Goal: Task Accomplishment & Management: Use online tool/utility

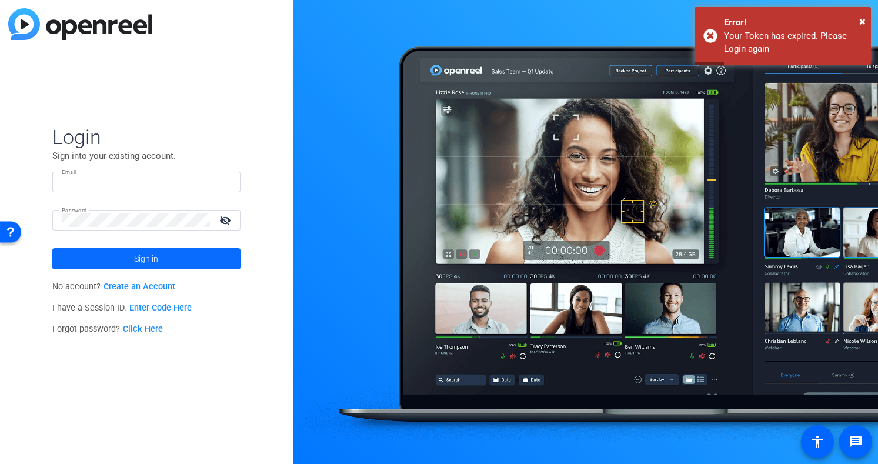
type input "[EMAIL_ADDRESS][DOMAIN_NAME]"
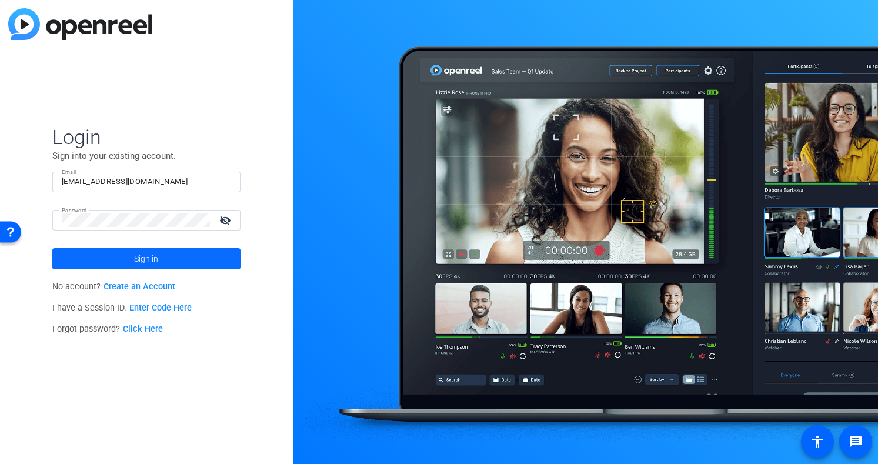
click at [213, 262] on span at bounding box center [146, 259] width 188 height 28
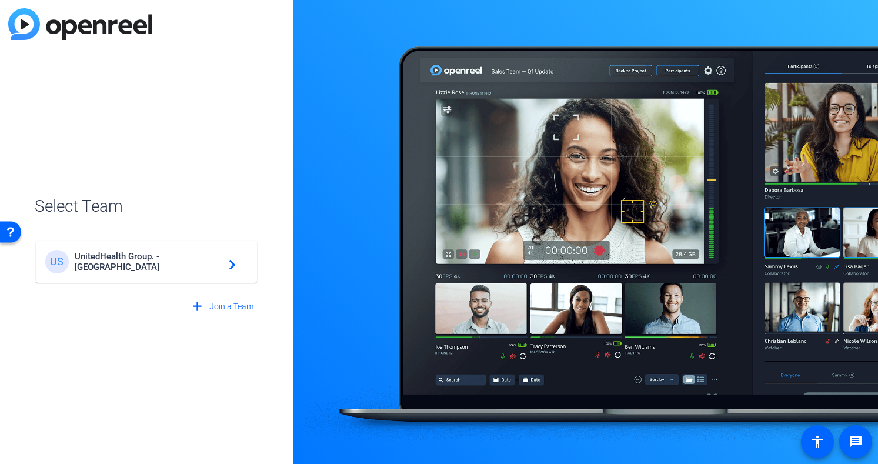
click at [184, 265] on span "UnitedHealth Group. - Tilt Studios" at bounding box center [148, 261] width 147 height 21
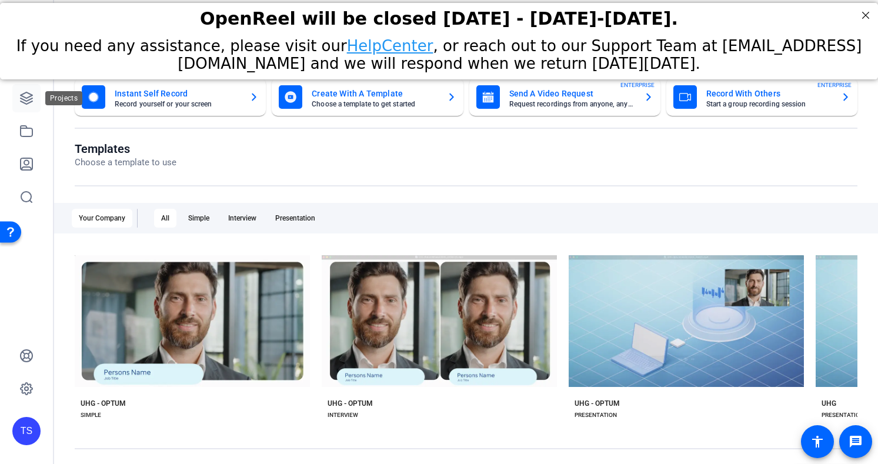
click at [22, 101] on icon at bounding box center [27, 98] width 12 height 12
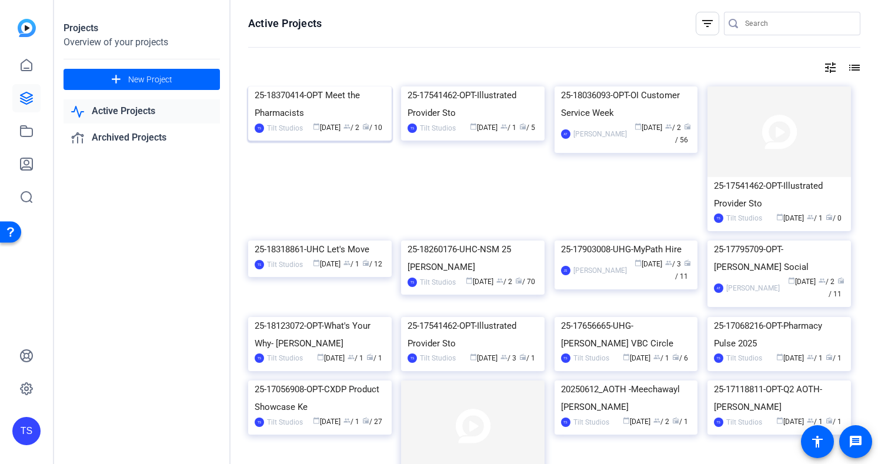
click at [313, 122] on div "25-18370414-OPT Meet the Pharmacists" at bounding box center [320, 103] width 131 height 35
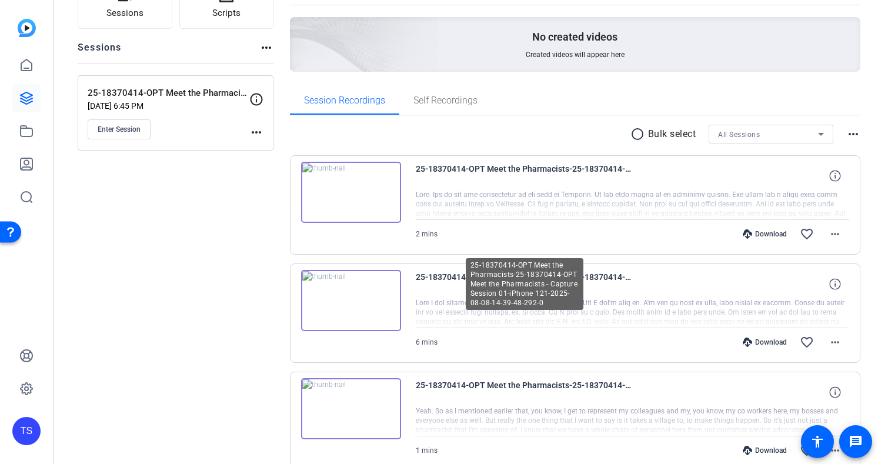
scroll to position [118, 0]
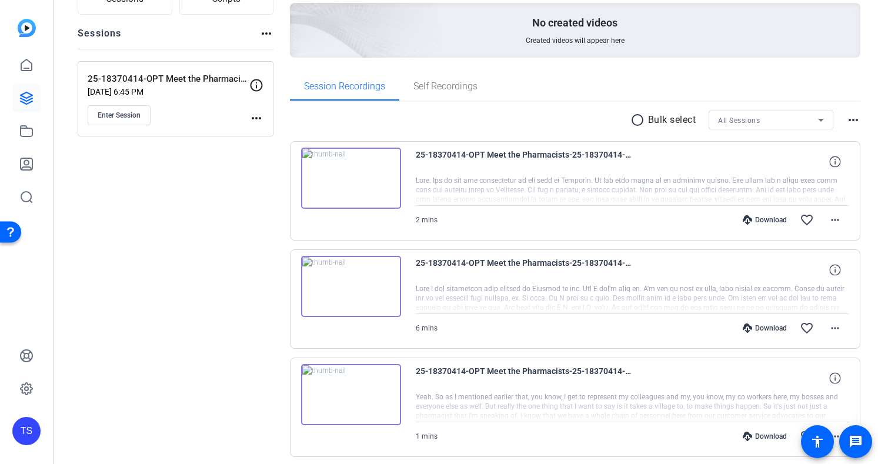
click at [348, 175] on img at bounding box center [351, 178] width 100 height 61
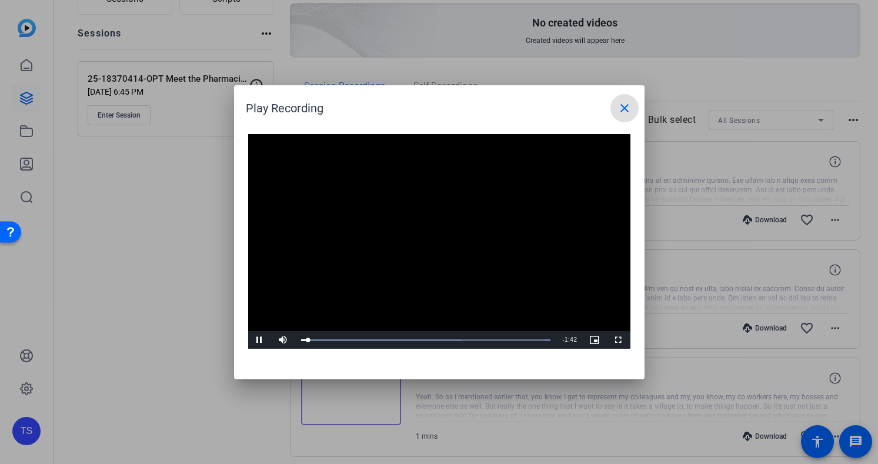
click at [618, 104] on mat-icon "close" at bounding box center [625, 108] width 14 height 14
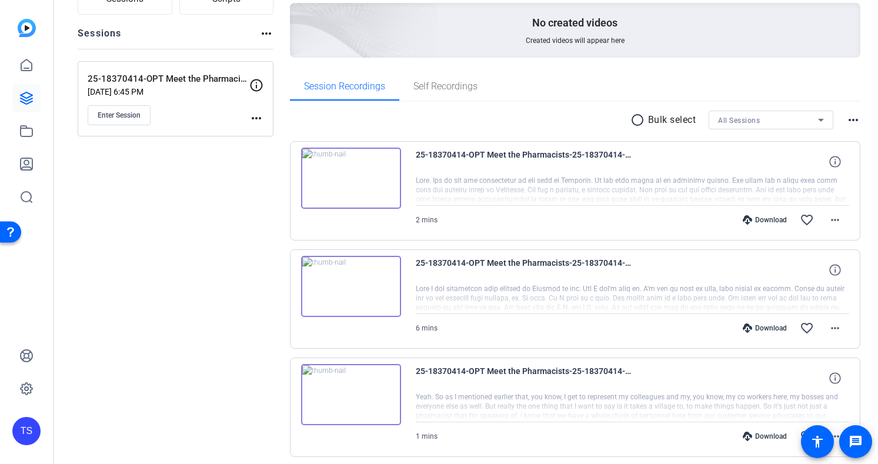
click at [347, 277] on img at bounding box center [351, 286] width 100 height 61
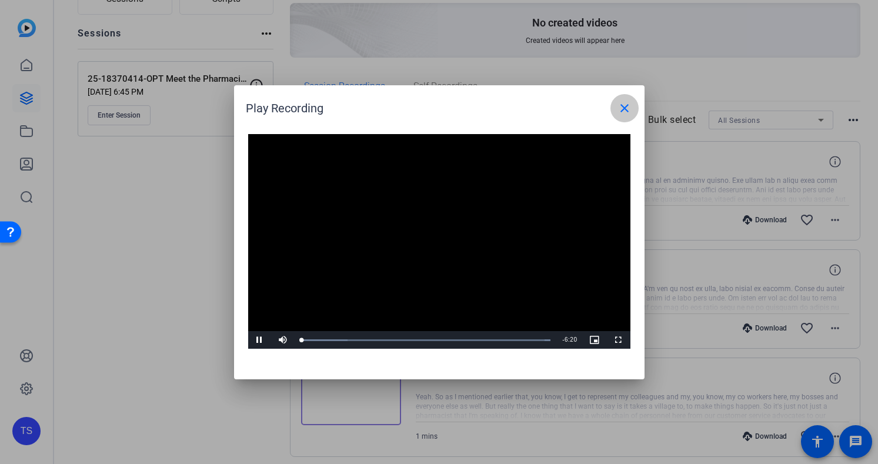
click at [620, 112] on mat-icon "close" at bounding box center [625, 108] width 14 height 14
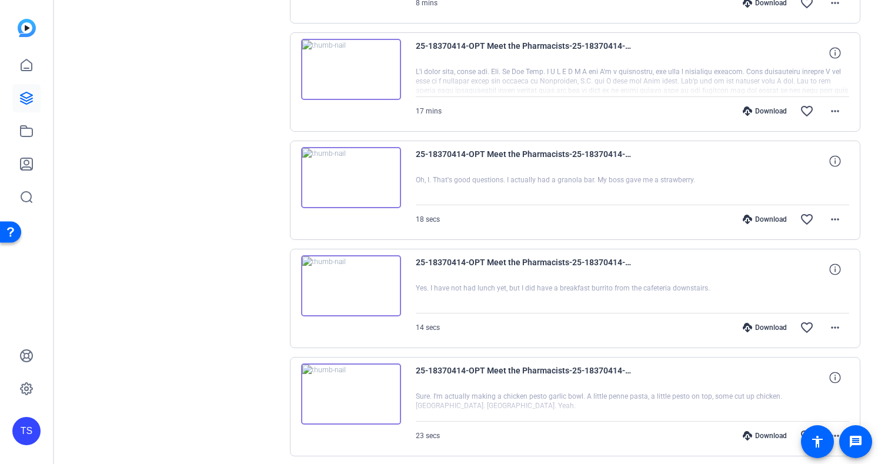
scroll to position [706, 0]
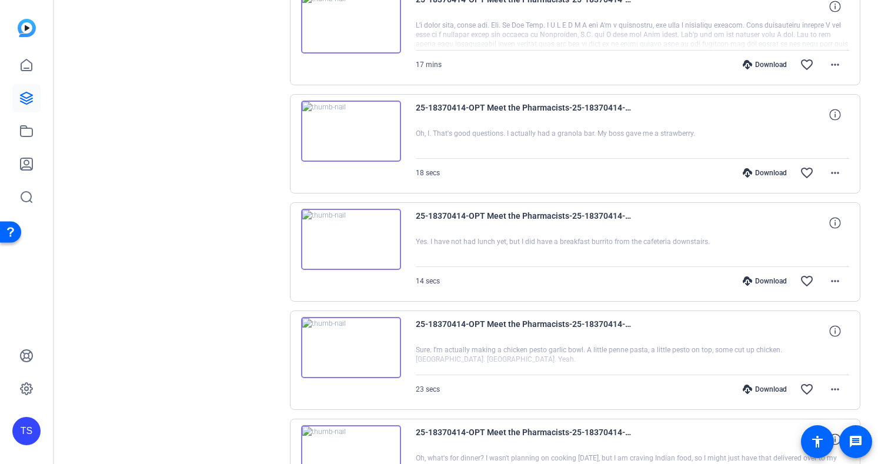
click at [351, 235] on img at bounding box center [351, 239] width 100 height 61
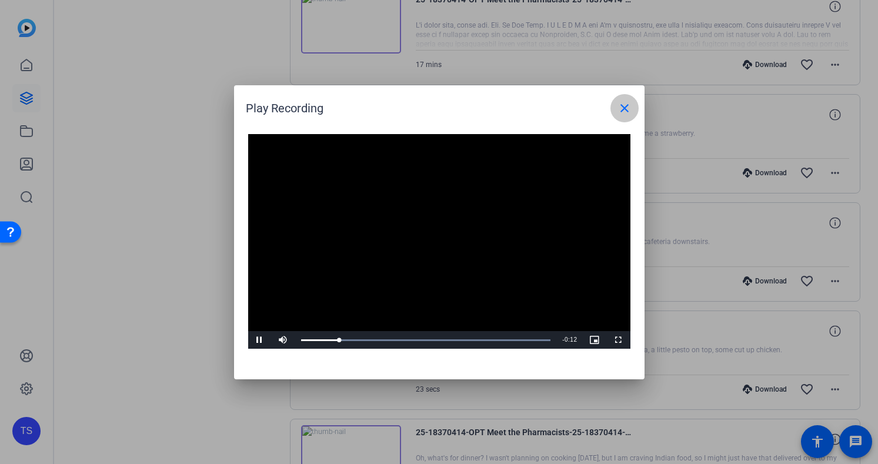
click at [629, 107] on mat-icon "close" at bounding box center [625, 108] width 14 height 14
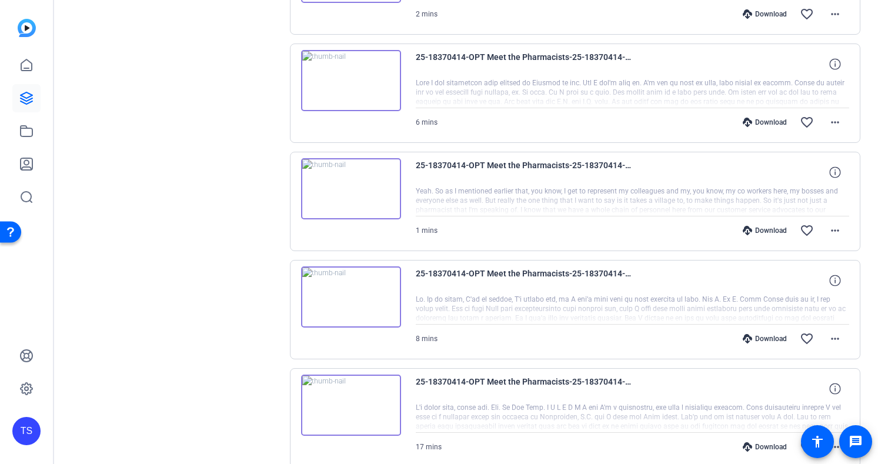
scroll to position [332, 0]
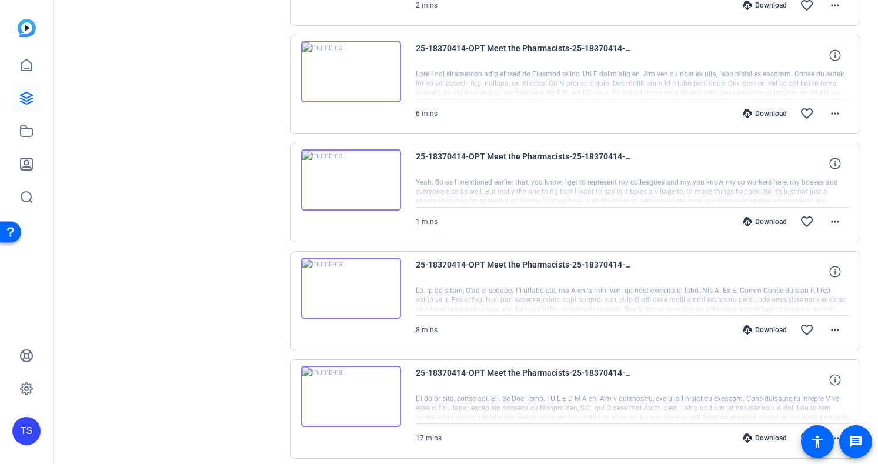
click at [347, 393] on img at bounding box center [351, 396] width 100 height 61
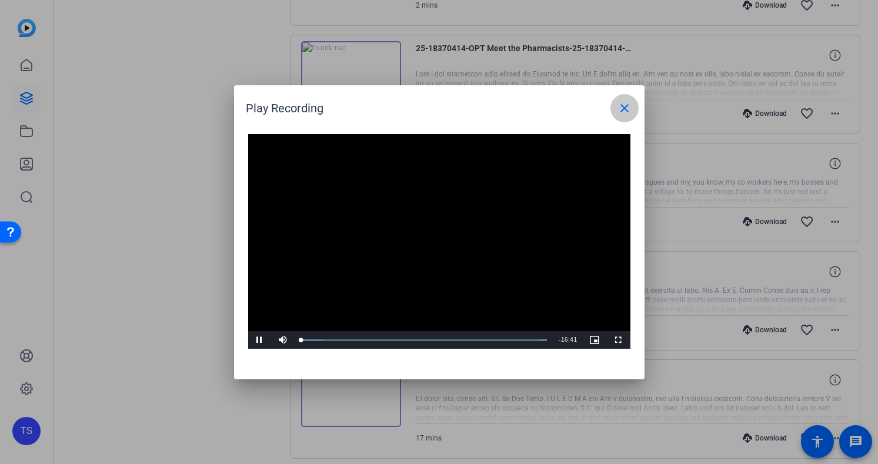
click at [625, 112] on mat-icon "close" at bounding box center [625, 108] width 14 height 14
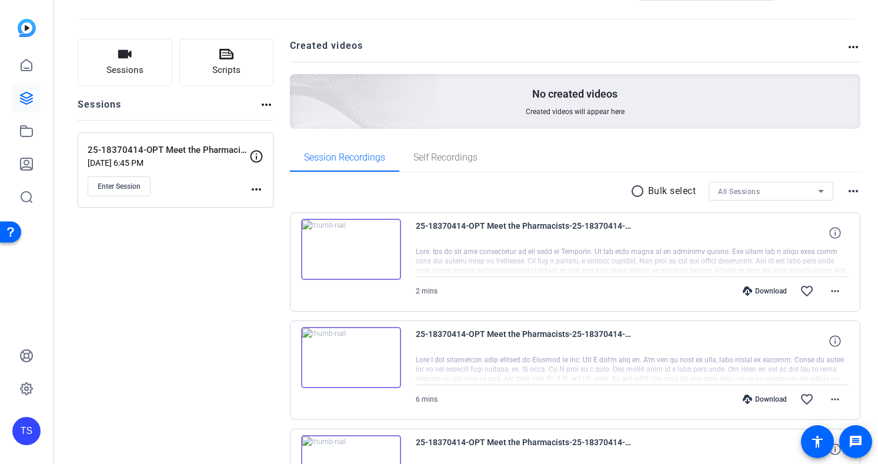
scroll to position [0, 0]
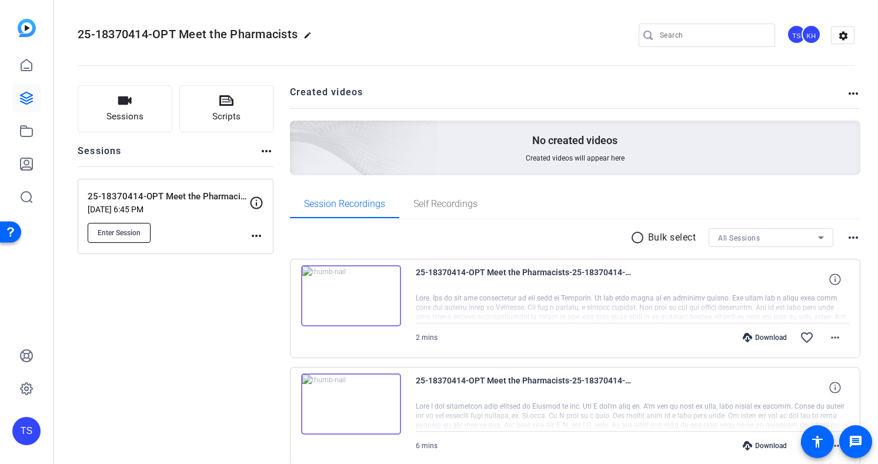
click at [129, 228] on span "Enter Session" at bounding box center [119, 232] width 43 height 9
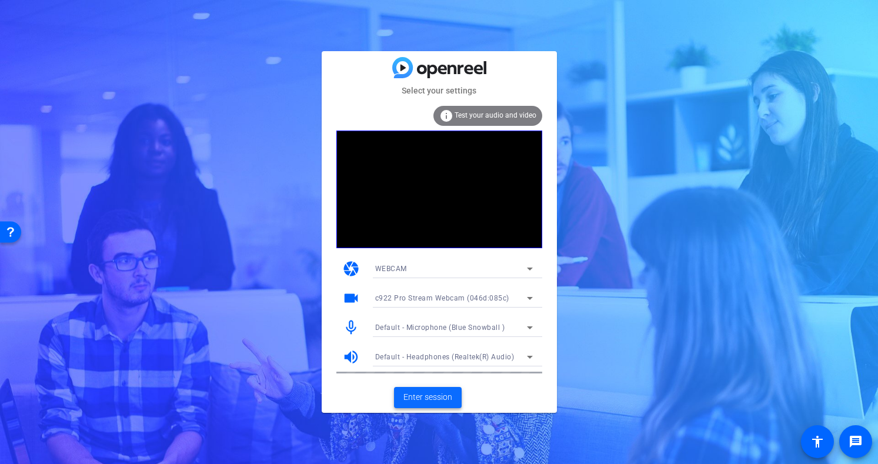
click at [435, 401] on span "Enter session" at bounding box center [427, 397] width 49 height 12
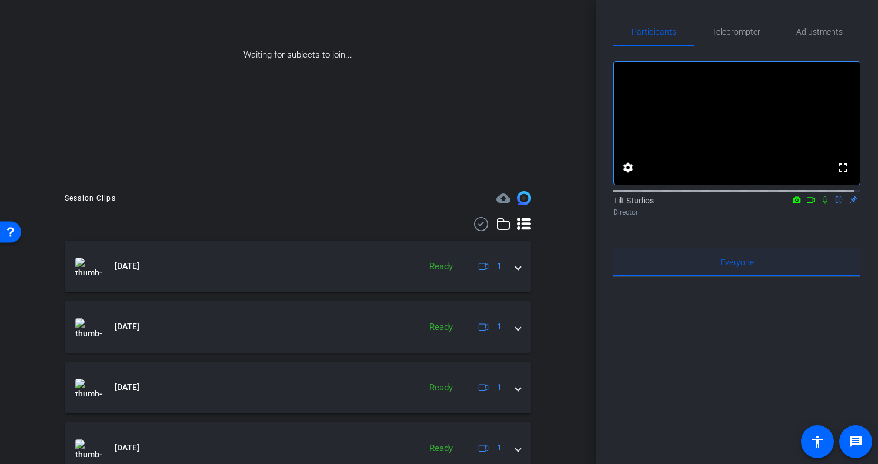
scroll to position [59, 0]
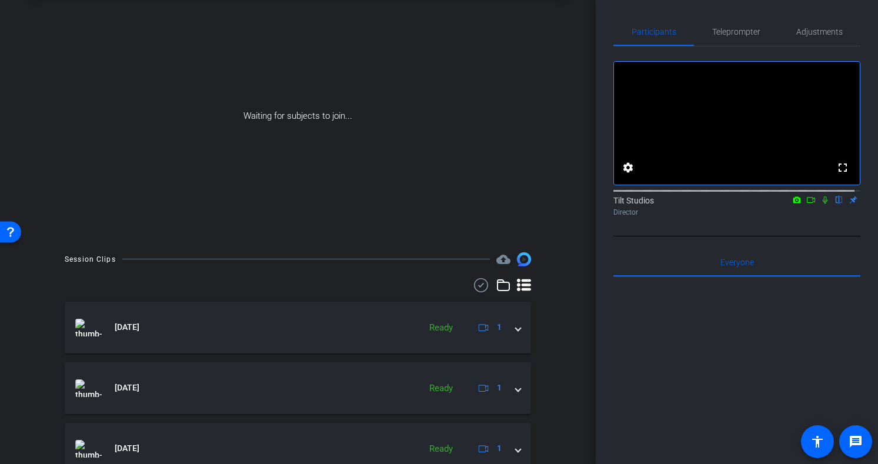
click at [820, 204] on icon at bounding box center [824, 200] width 9 height 8
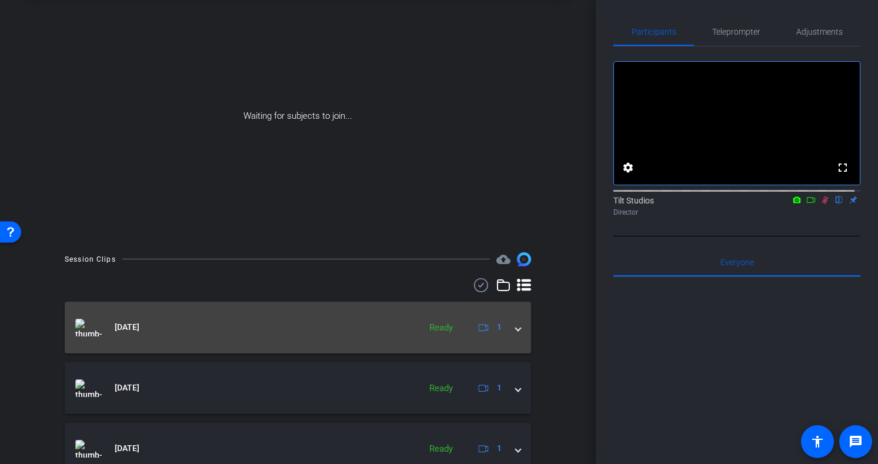
click at [273, 332] on mat-panel-title "[DATE]" at bounding box center [244, 328] width 339 height 18
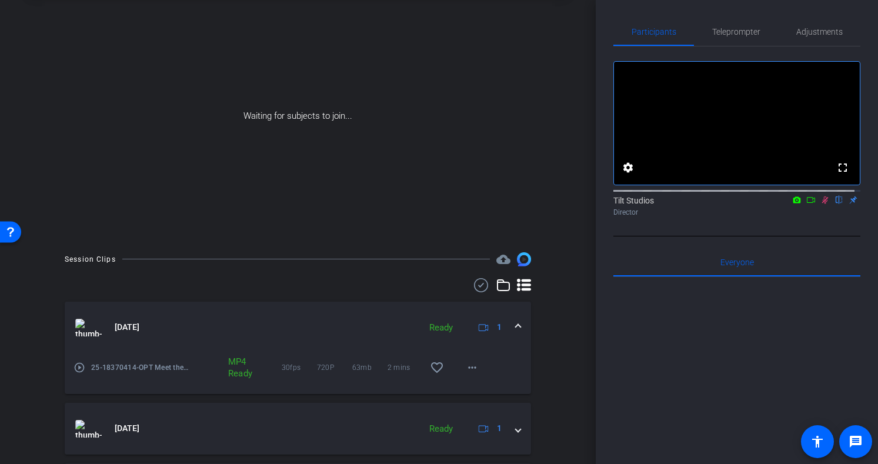
click at [78, 369] on mat-icon "play_circle_outline" at bounding box center [80, 368] width 12 height 12
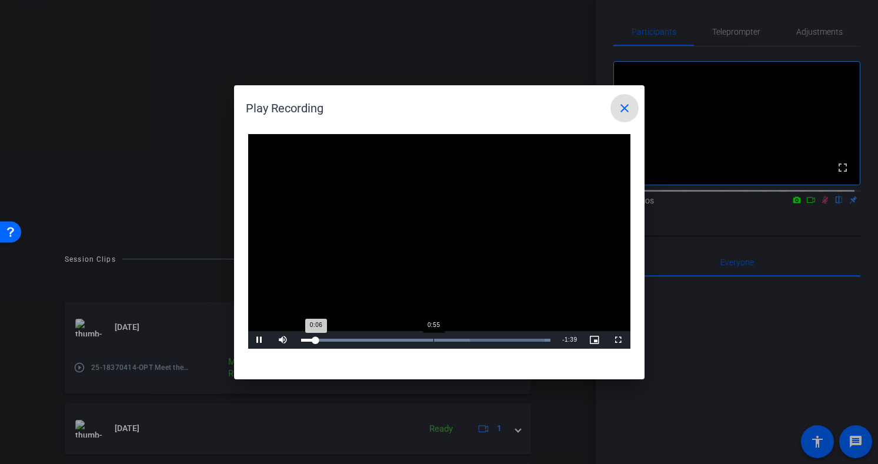
click at [433, 336] on div "Loaded : 100.00% 0:55 0:06" at bounding box center [426, 340] width 262 height 18
click at [516, 340] on div "Loaded : 100.00% 1:30 1:30" at bounding box center [426, 340] width 250 height 3
click at [542, 339] on div "Loaded : 100.00% 1:41 1:31" at bounding box center [426, 340] width 250 height 3
click at [630, 105] on mat-icon "close" at bounding box center [625, 108] width 14 height 14
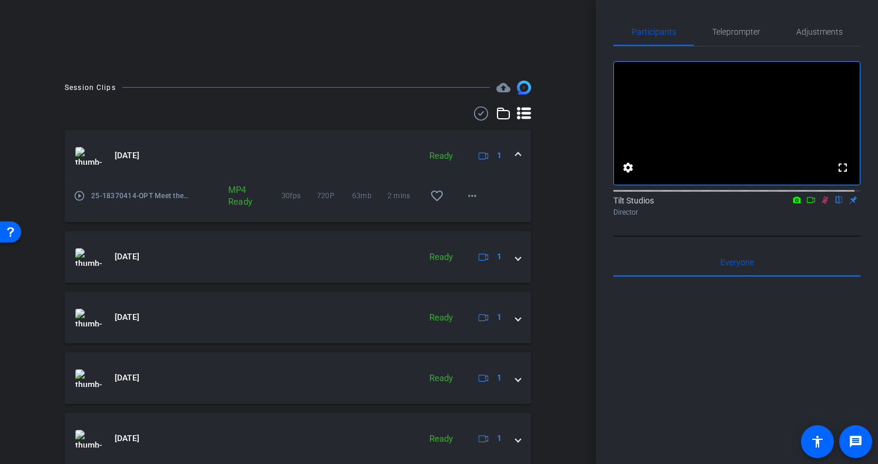
scroll to position [294, 0]
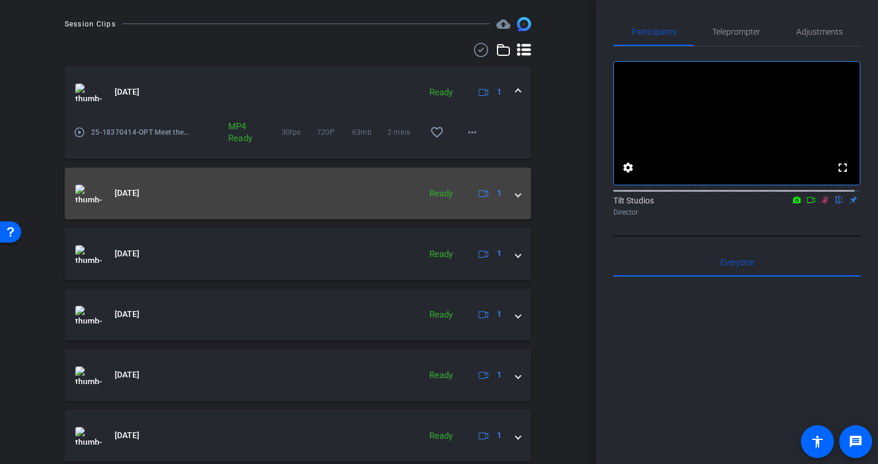
click at [105, 190] on mat-panel-title "[DATE]" at bounding box center [244, 194] width 339 height 18
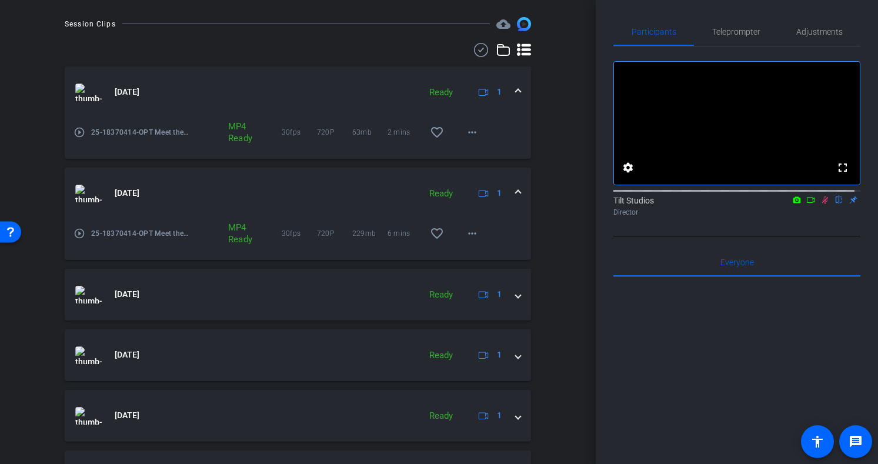
click at [76, 235] on mat-icon "play_circle_outline" at bounding box center [80, 234] width 12 height 12
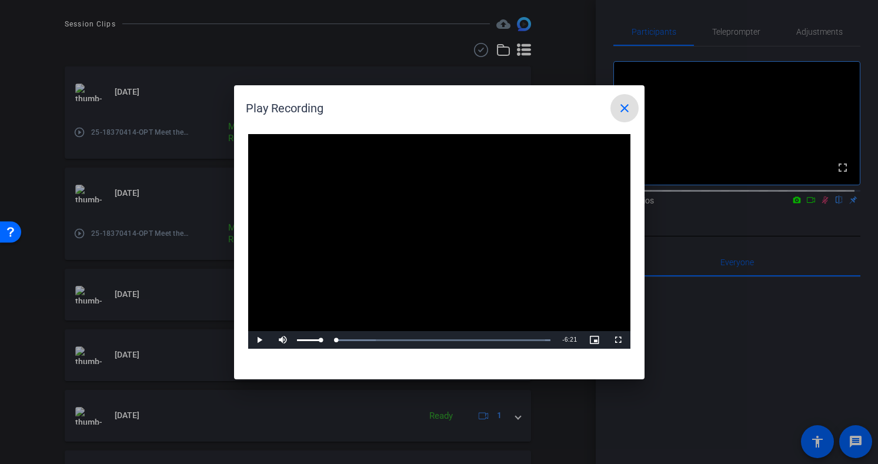
drag, startPoint x: 306, startPoint y: 341, endPoint x: 286, endPoint y: 341, distance: 20.0
click at [286, 341] on div "Play Mute Current Time 0:00 / Duration 6:21 Loaded : 100.00% 0:00 0:00 Stream T…" at bounding box center [439, 340] width 382 height 18
click at [623, 108] on mat-icon "close" at bounding box center [625, 108] width 14 height 14
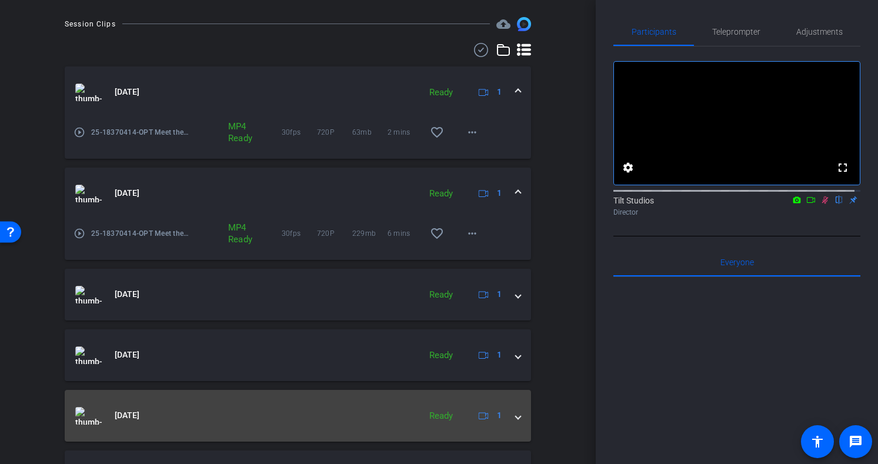
click at [199, 409] on mat-panel-title "[DATE]" at bounding box center [244, 416] width 339 height 18
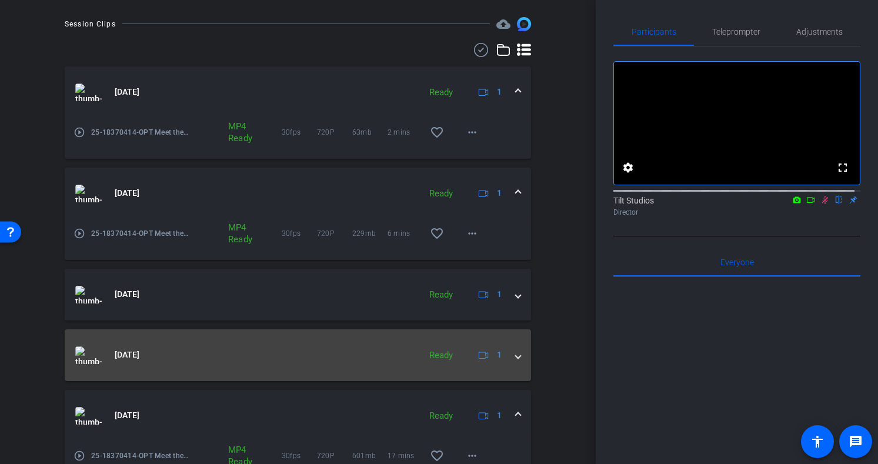
scroll to position [470, 0]
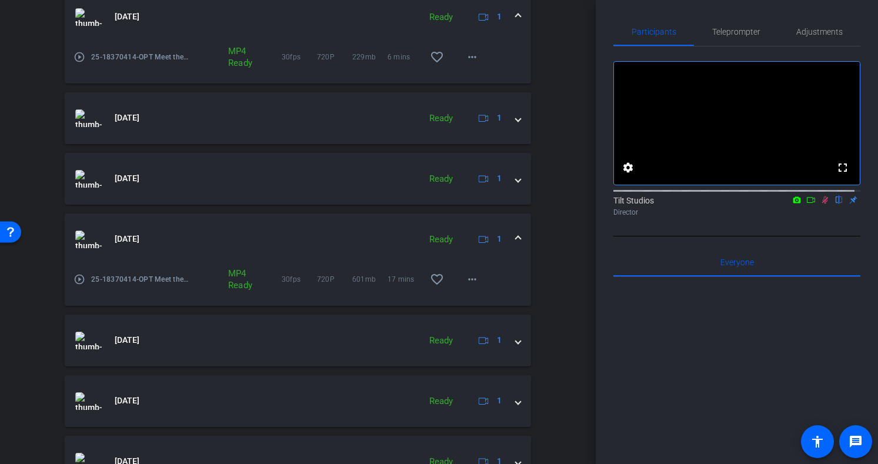
click at [81, 281] on mat-icon "play_circle_outline" at bounding box center [80, 279] width 12 height 12
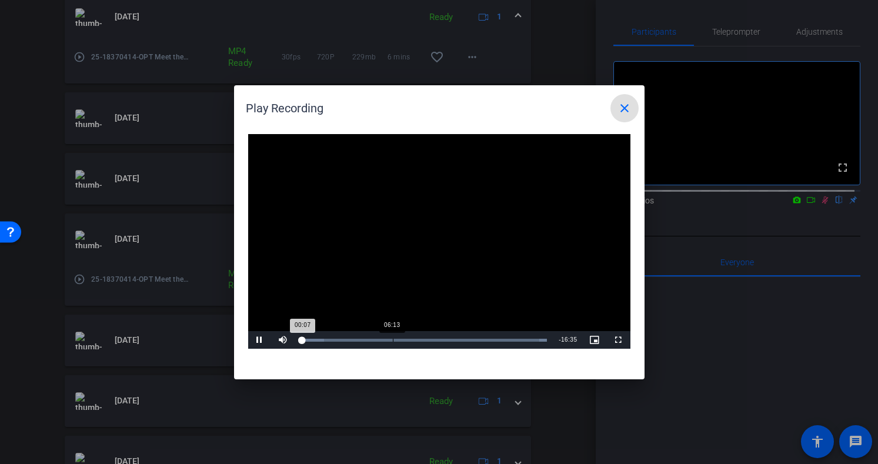
click at [392, 336] on div "Loaded : 100.00% 06:13 00:07" at bounding box center [424, 340] width 258 height 18
click at [455, 338] on div "Loaded : 100.00% 10:00 10:26" at bounding box center [426, 340] width 262 height 18
click at [630, 112] on mat-icon "close" at bounding box center [625, 108] width 14 height 14
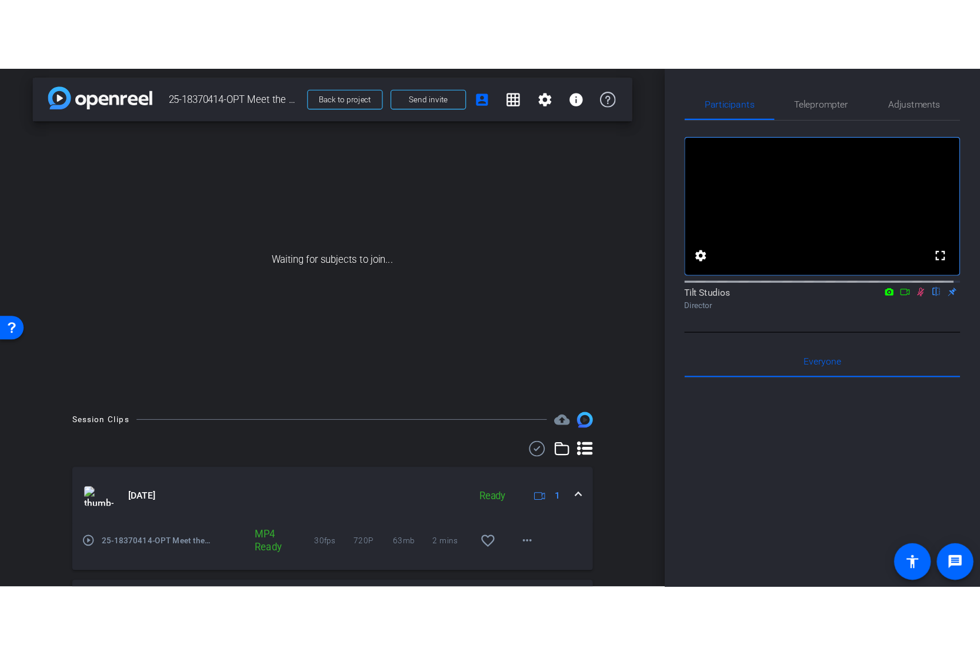
scroll to position [0, 0]
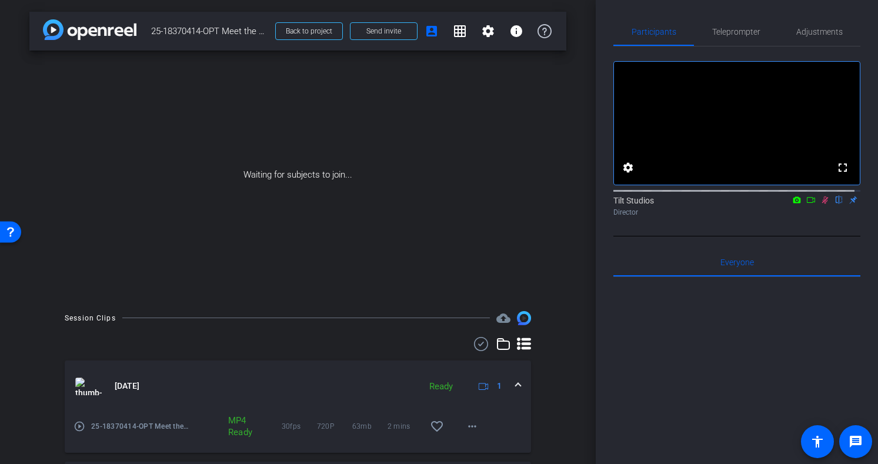
click at [806, 204] on icon at bounding box center [810, 200] width 9 height 8
click at [382, 26] on span "Send invite" at bounding box center [383, 30] width 35 height 9
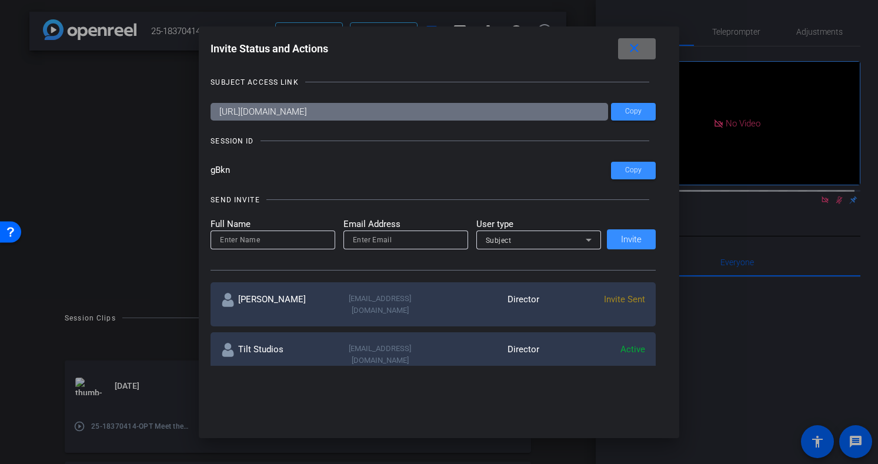
click at [636, 52] on mat-icon "close" at bounding box center [634, 48] width 15 height 15
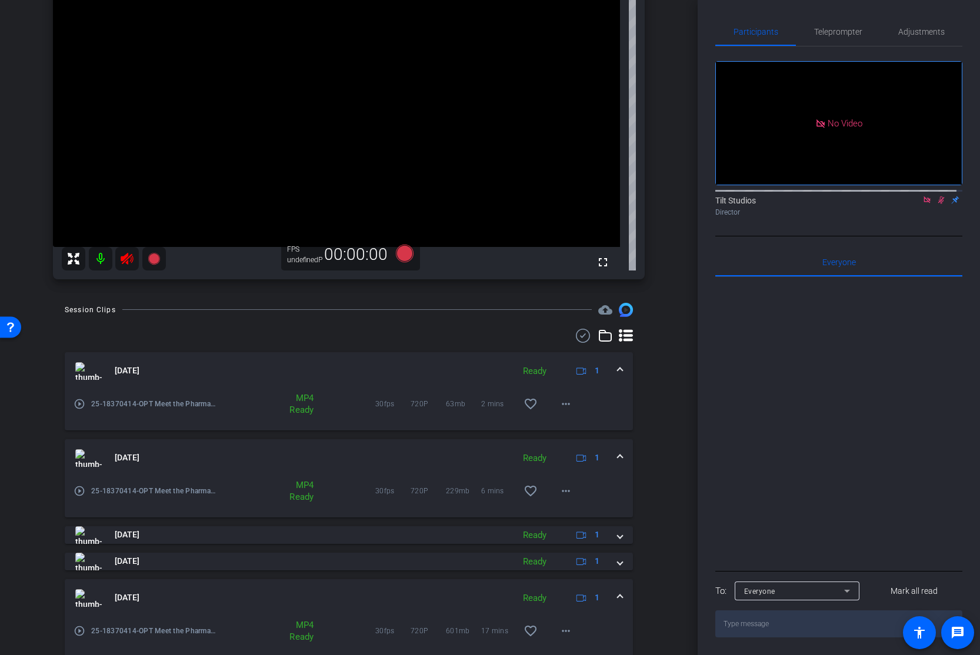
scroll to position [9, 0]
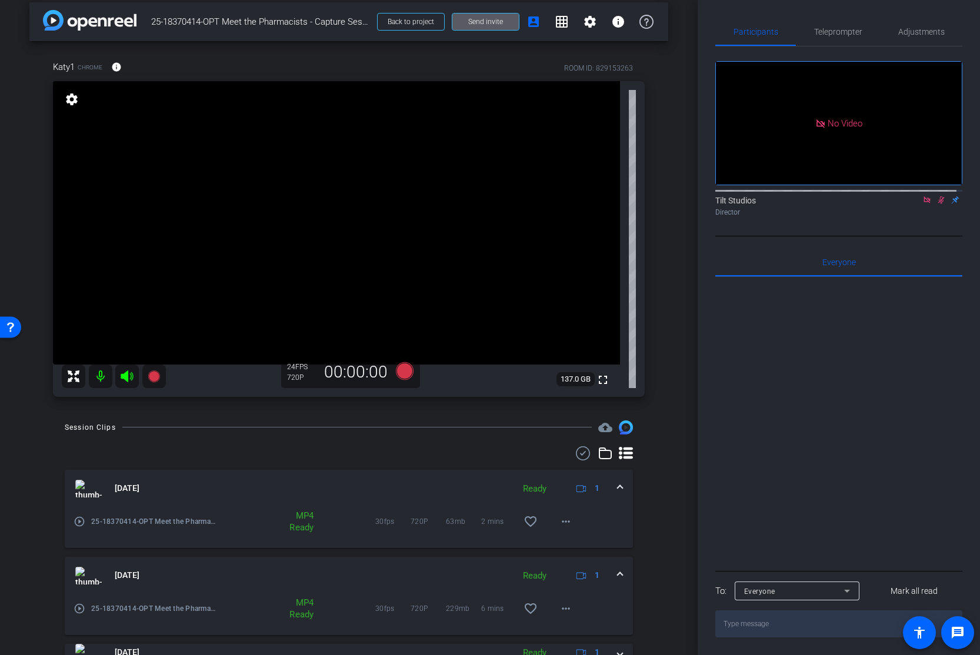
click at [877, 204] on icon at bounding box center [940, 200] width 9 height 8
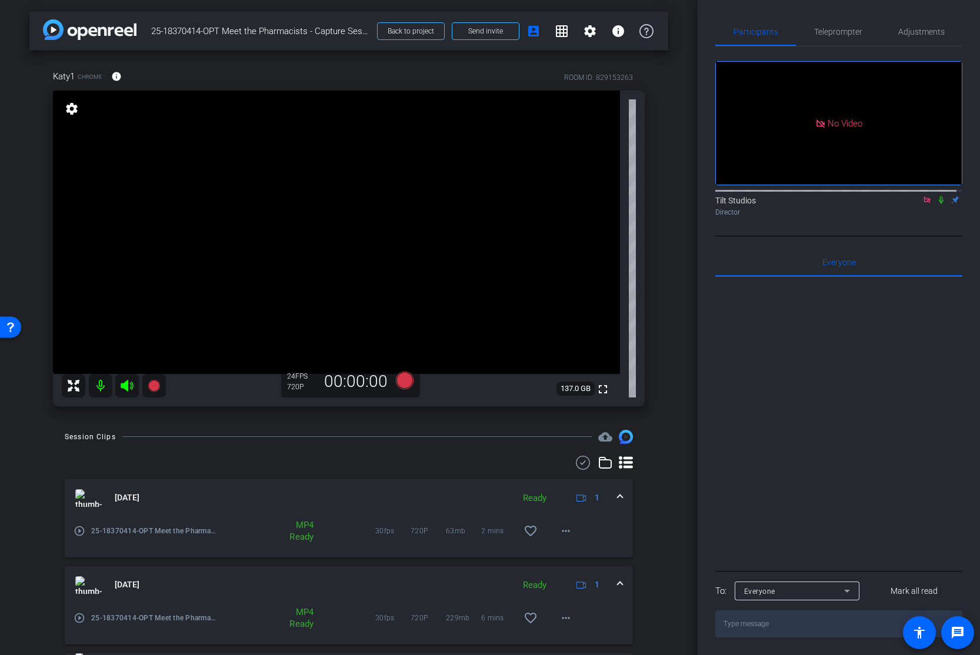
click at [877, 203] on icon at bounding box center [926, 199] width 6 height 6
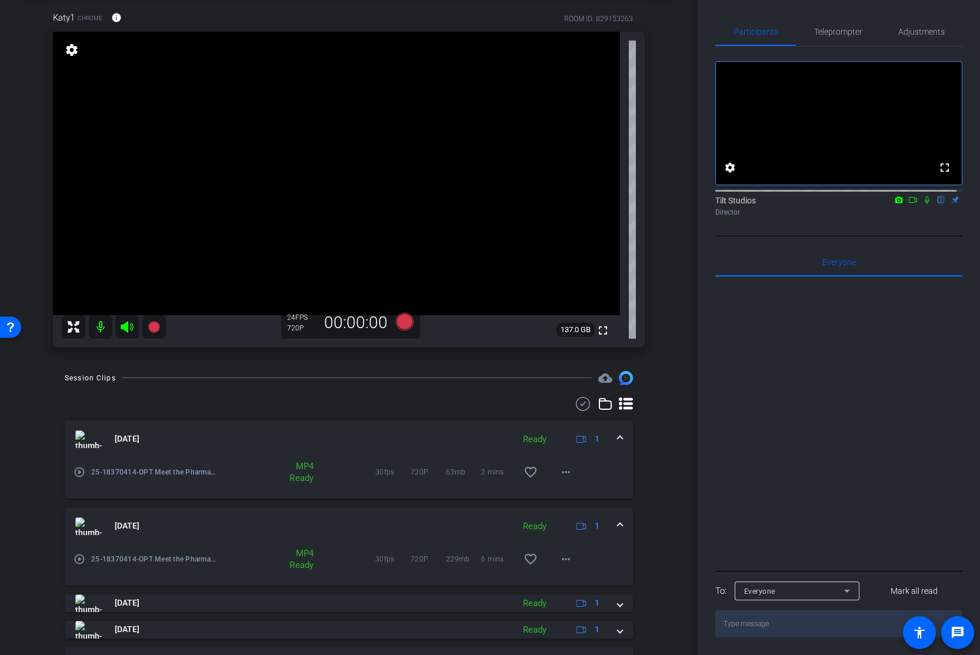
click at [667, 455] on div "arrow_back 25-18370414-OPT Meet the Pharmacists - Capture Session 01 Back to pr…" at bounding box center [349, 268] width 698 height 655
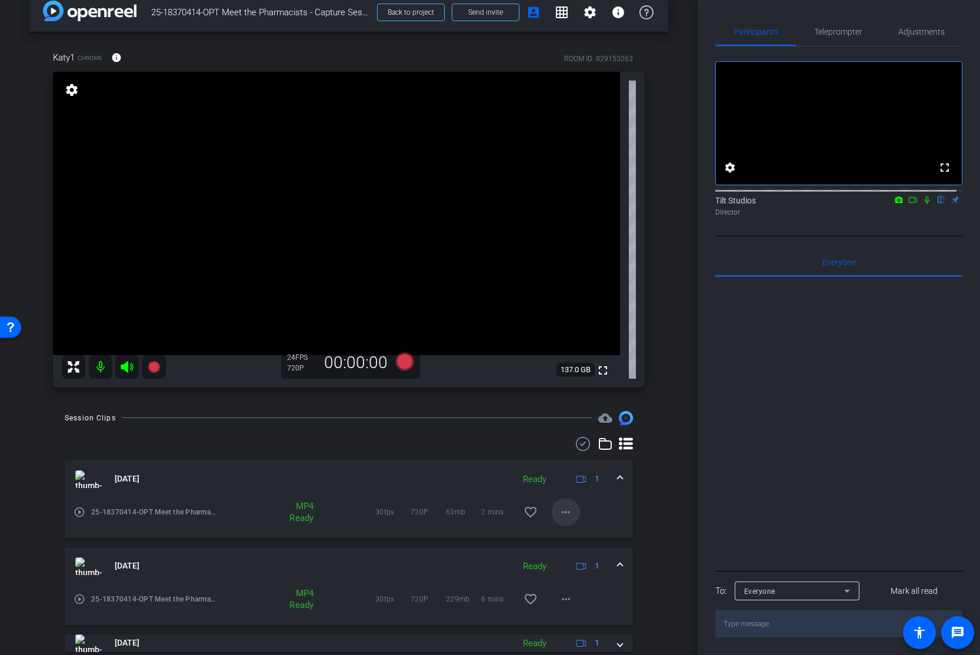
scroll to position [0, 0]
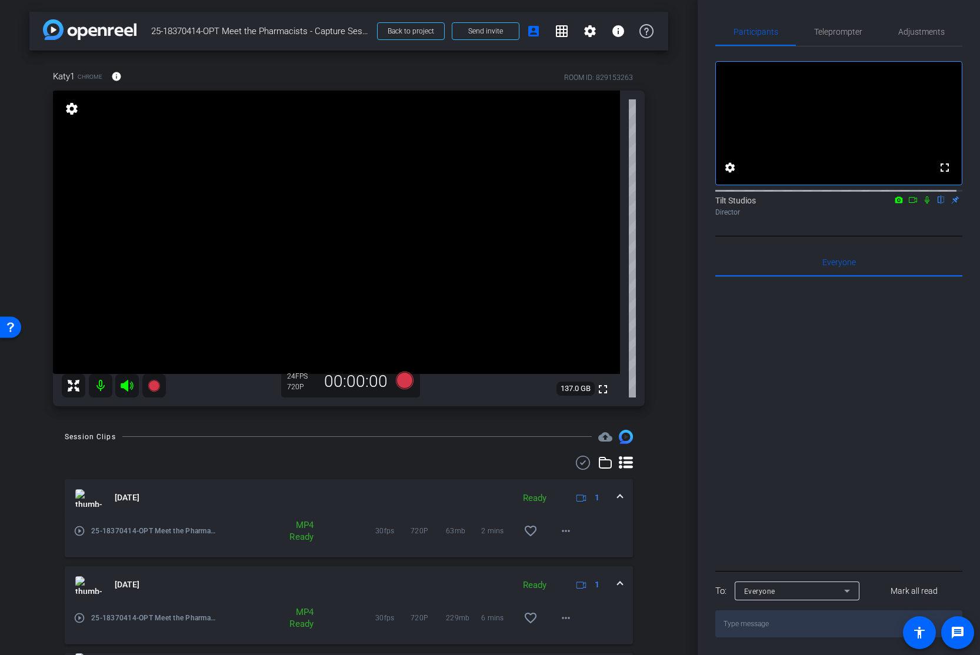
click at [877, 236] on div "fullscreen settings Tilt Studios flip Director" at bounding box center [838, 141] width 247 height 190
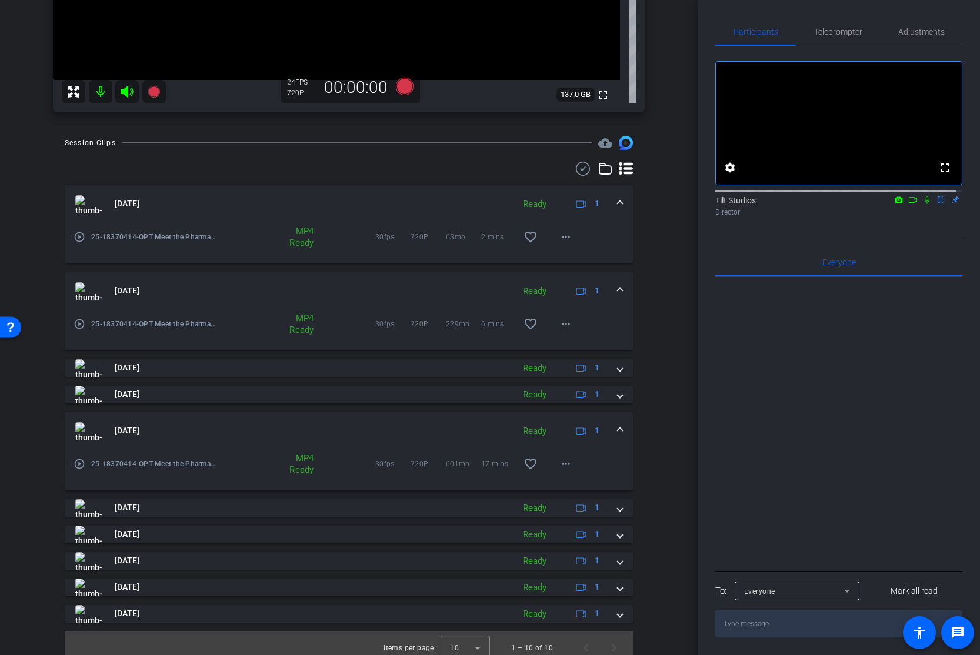
scroll to position [235, 0]
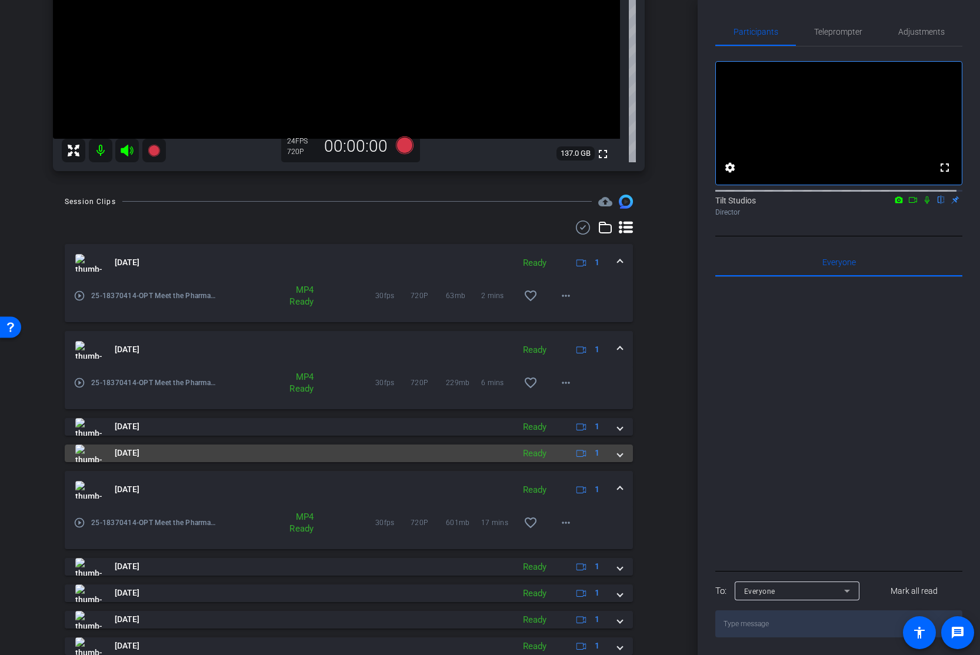
click at [618, 454] on span at bounding box center [620, 453] width 5 height 12
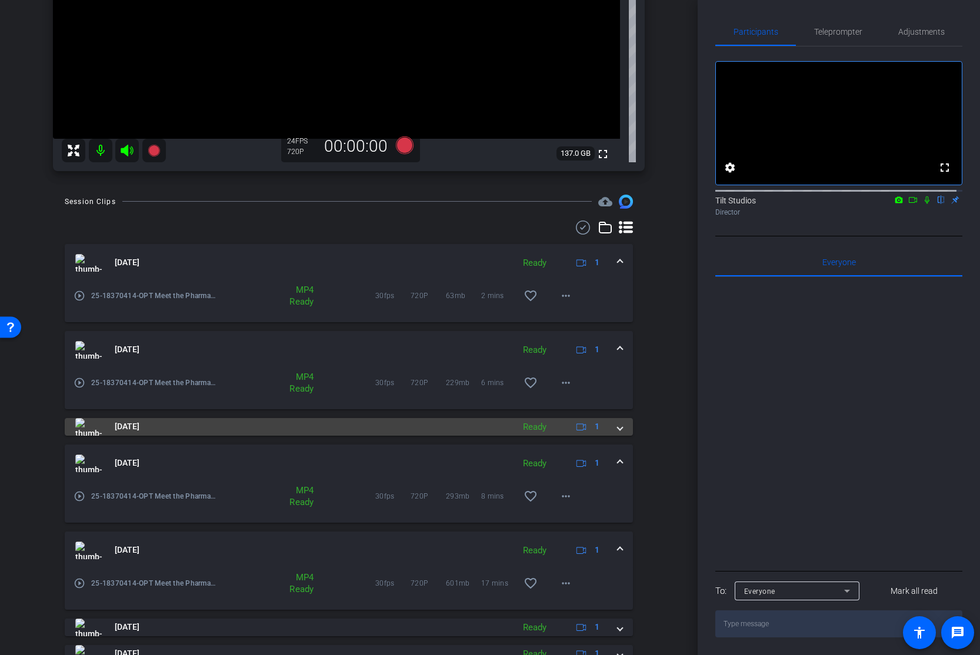
click at [616, 431] on mat-expansion-panel-header "[DATE] Ready 1" at bounding box center [349, 427] width 568 height 18
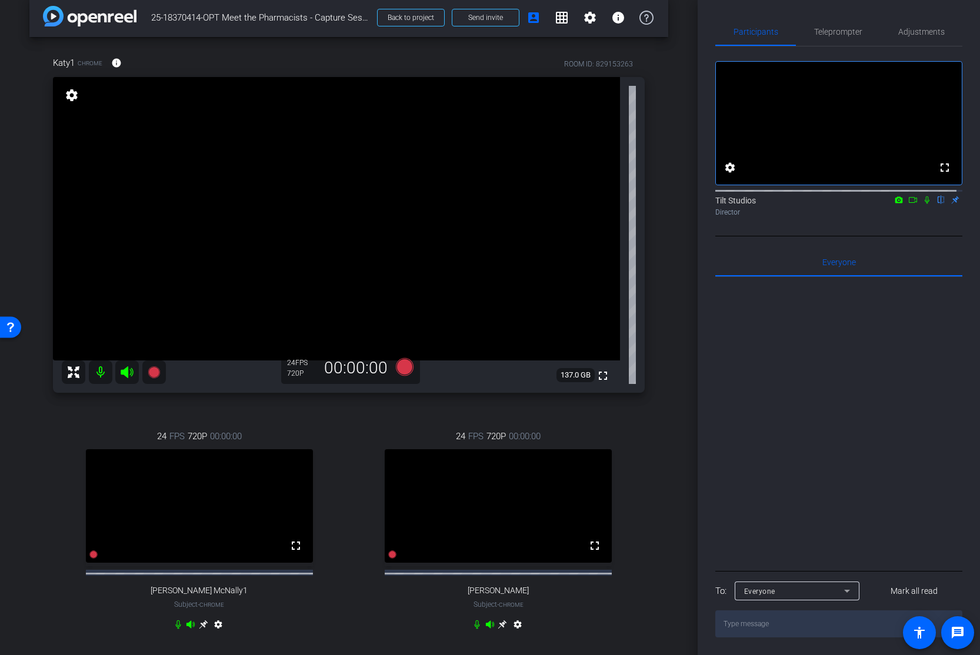
scroll to position [0, 0]
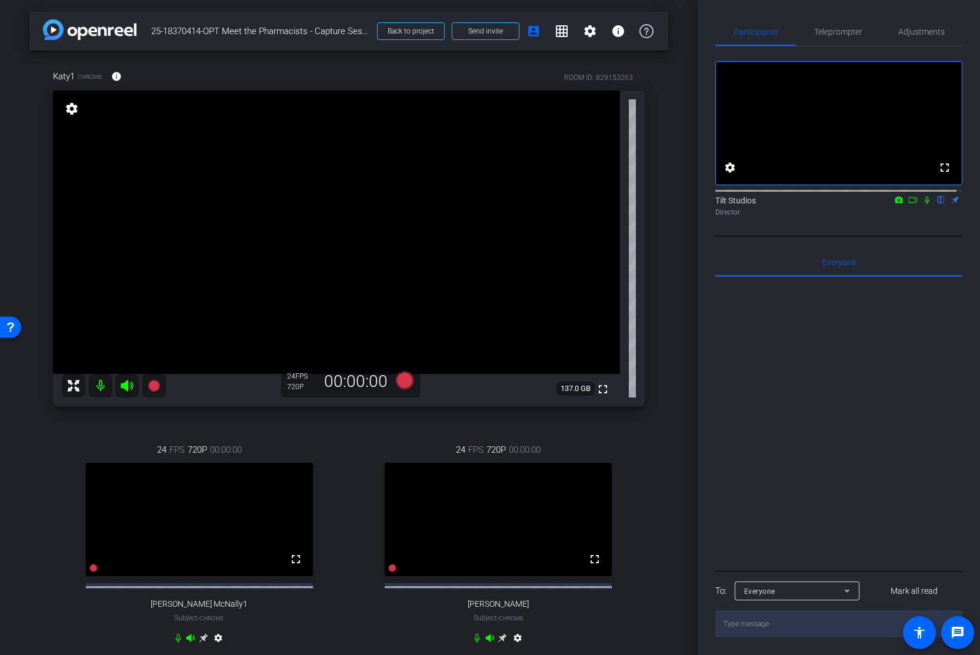
click at [670, 442] on div "arrow_back 25-18370414-OPT Meet the Pharmacists - Capture Session 01 Back to pr…" at bounding box center [349, 327] width 698 height 655
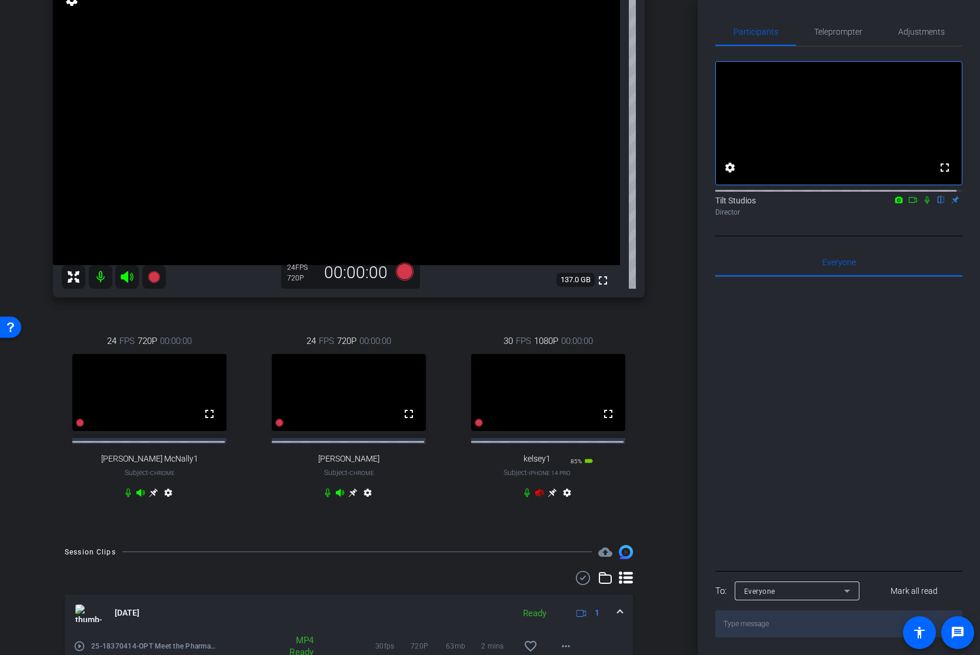
scroll to position [118, 0]
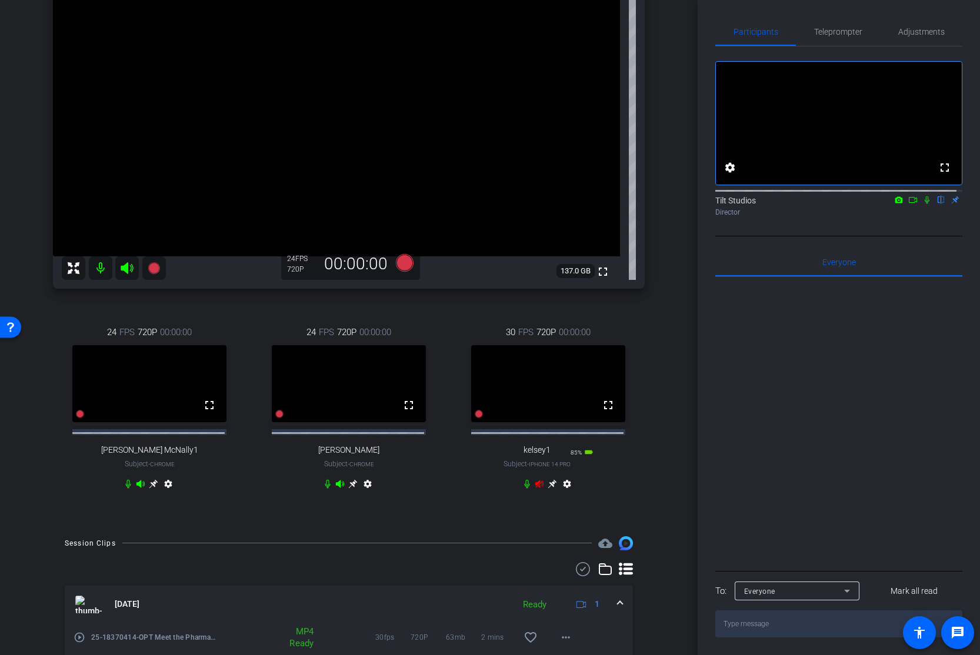
click at [535, 463] on icon at bounding box center [539, 484] width 8 height 8
click at [877, 32] on span "Adjustments" at bounding box center [921, 32] width 46 height 8
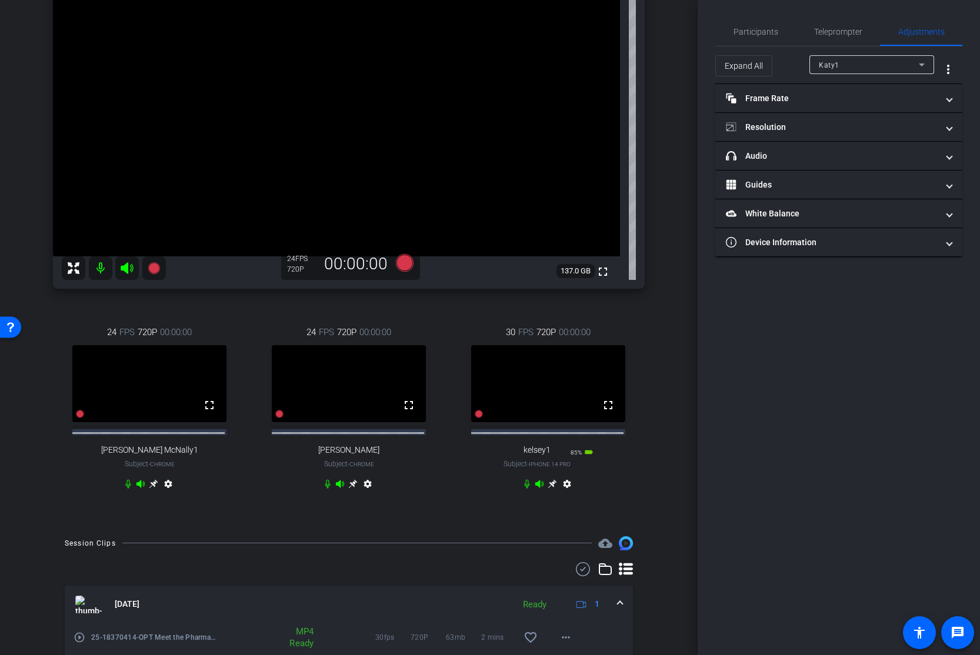
click at [549, 463] on icon at bounding box center [552, 483] width 9 height 9
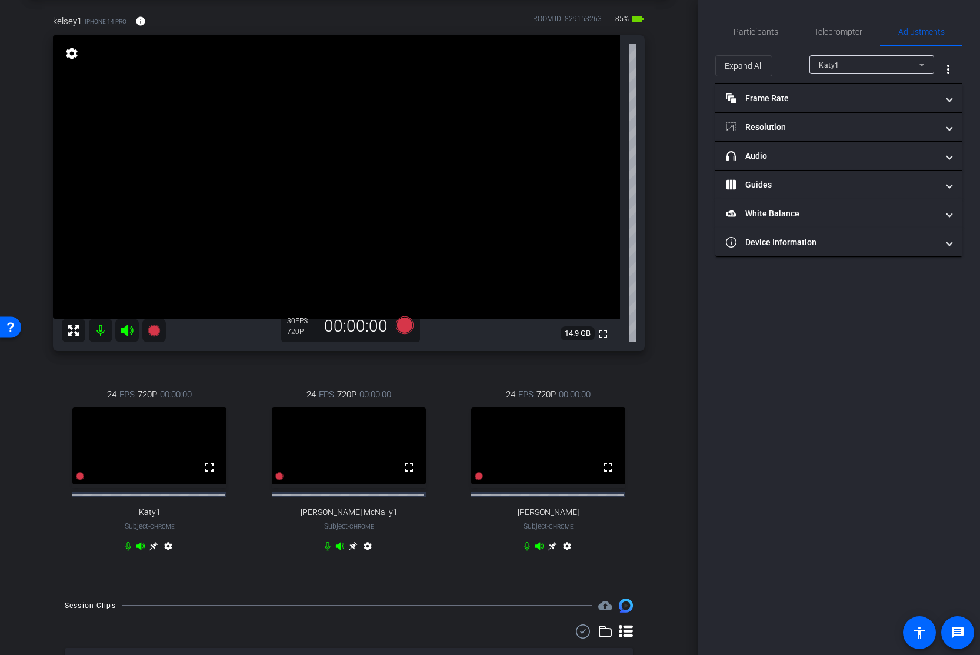
scroll to position [0, 0]
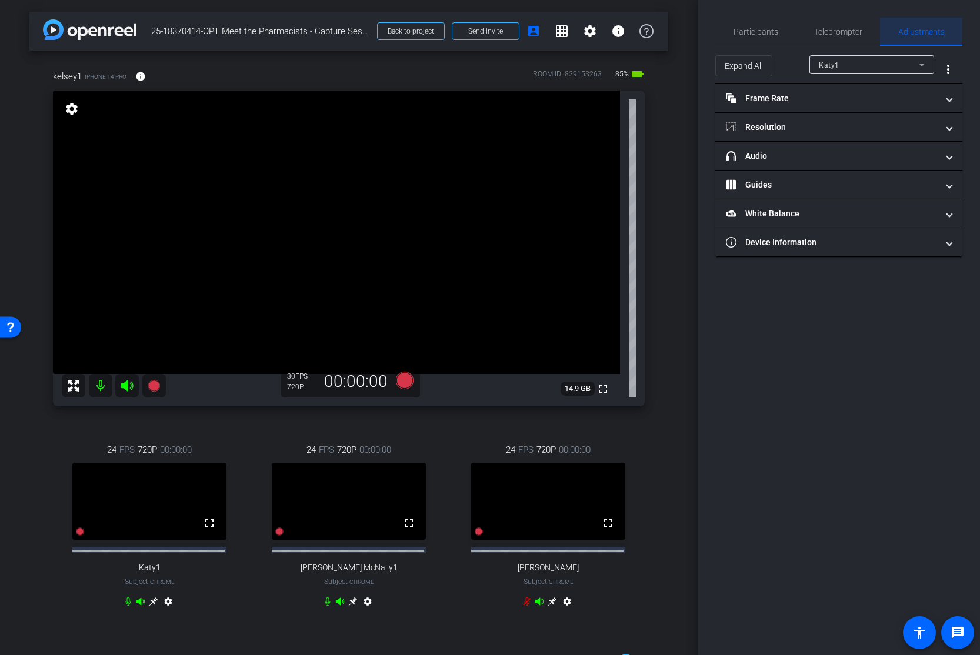
click at [877, 26] on span "Adjustments" at bounding box center [921, 32] width 46 height 28
click at [877, 62] on div "Katy1" at bounding box center [869, 65] width 100 height 15
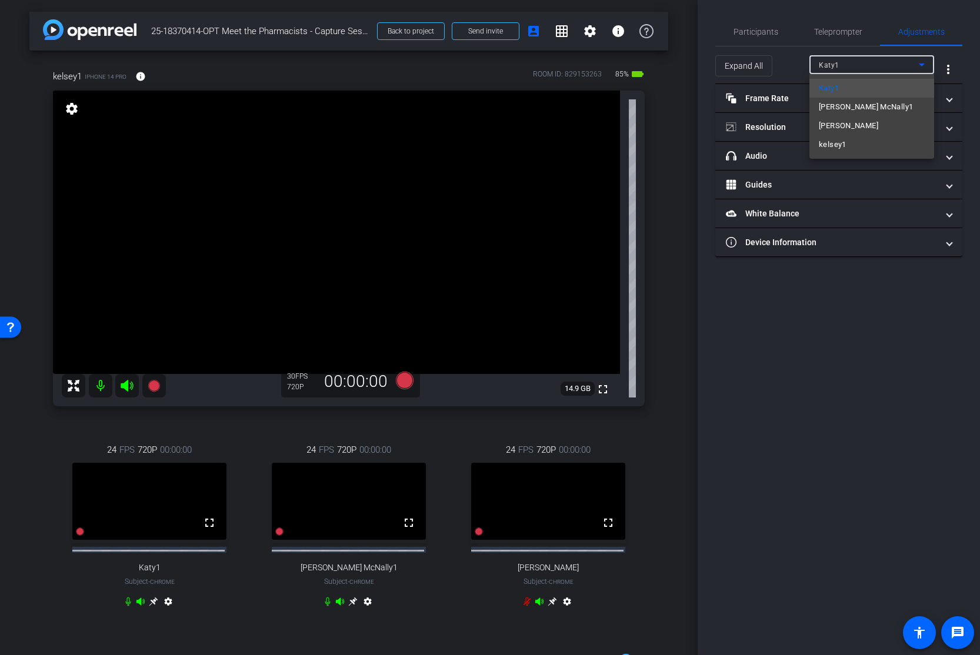
click at [849, 144] on mat-option "kelsey1" at bounding box center [871, 144] width 125 height 19
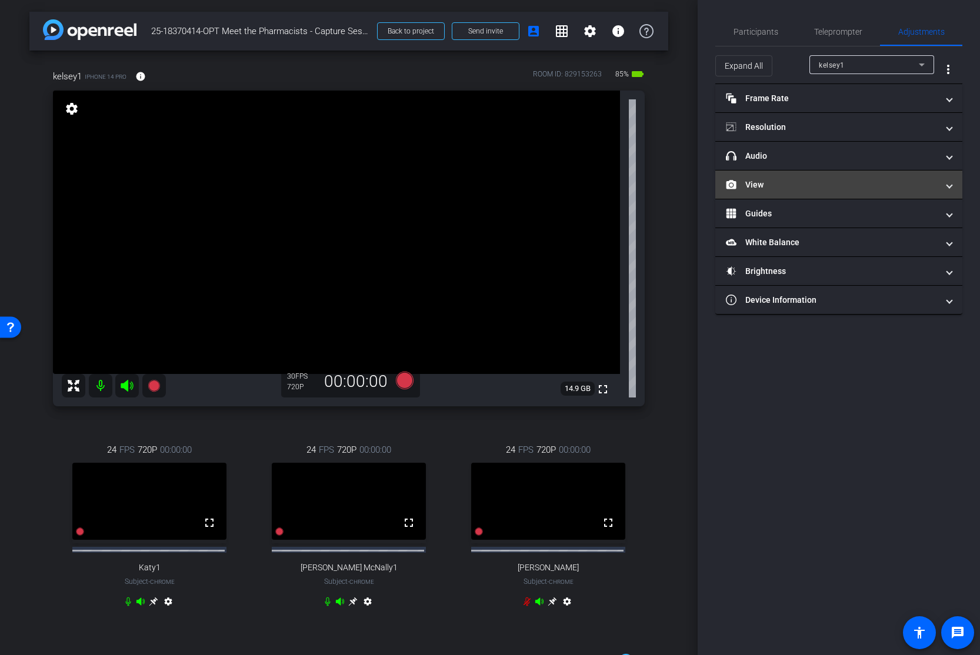
click at [831, 183] on mat-panel-title "View" at bounding box center [832, 185] width 212 height 12
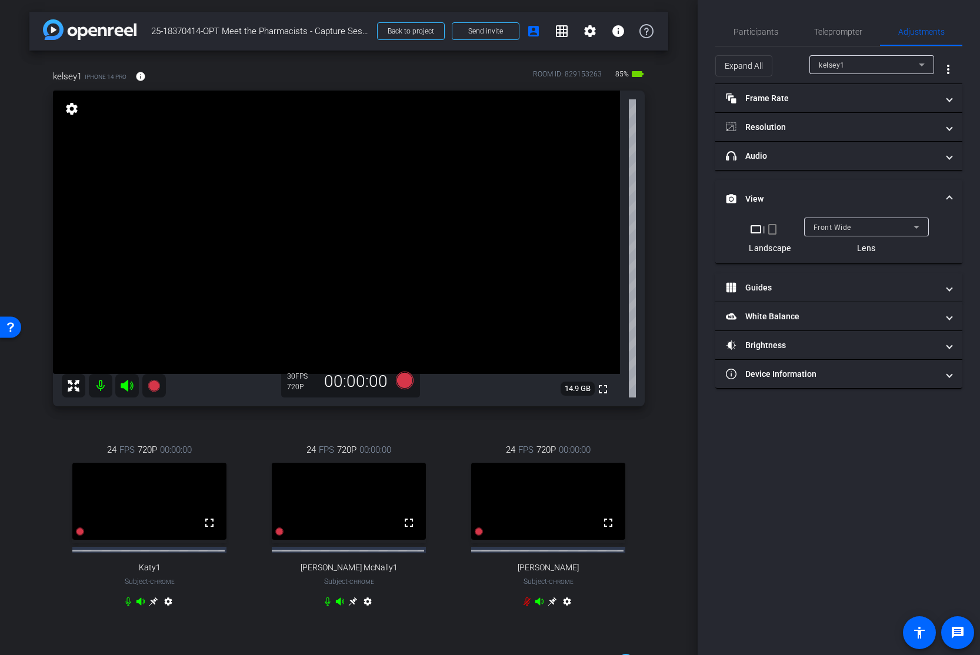
click at [860, 229] on div "Front Wide" at bounding box center [863, 227] width 100 height 15
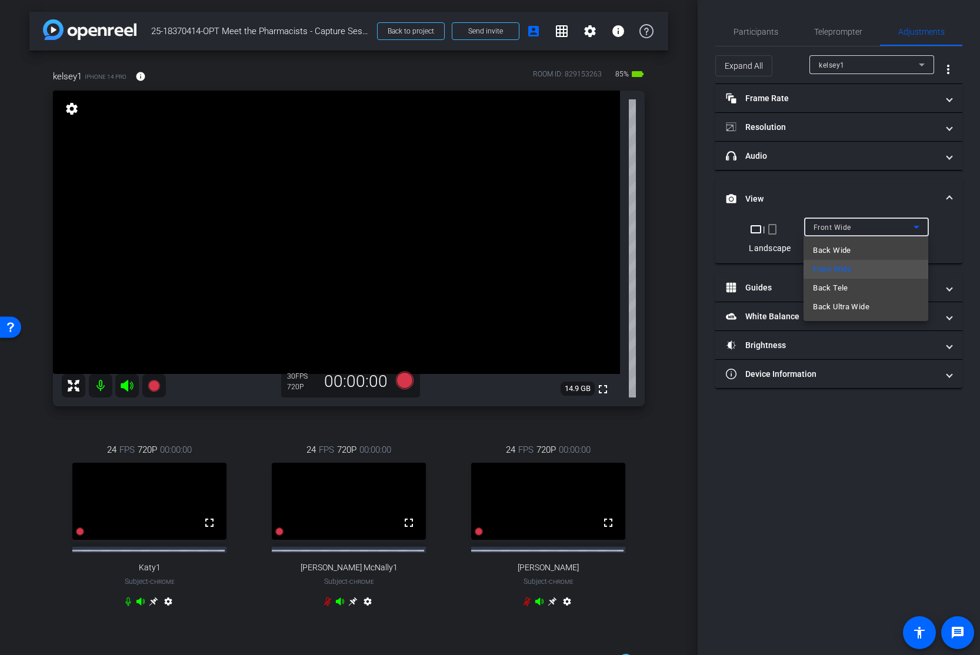
drag, startPoint x: 777, startPoint y: 225, endPoint x: 775, endPoint y: 231, distance: 6.6
click at [777, 227] on div at bounding box center [490, 327] width 980 height 655
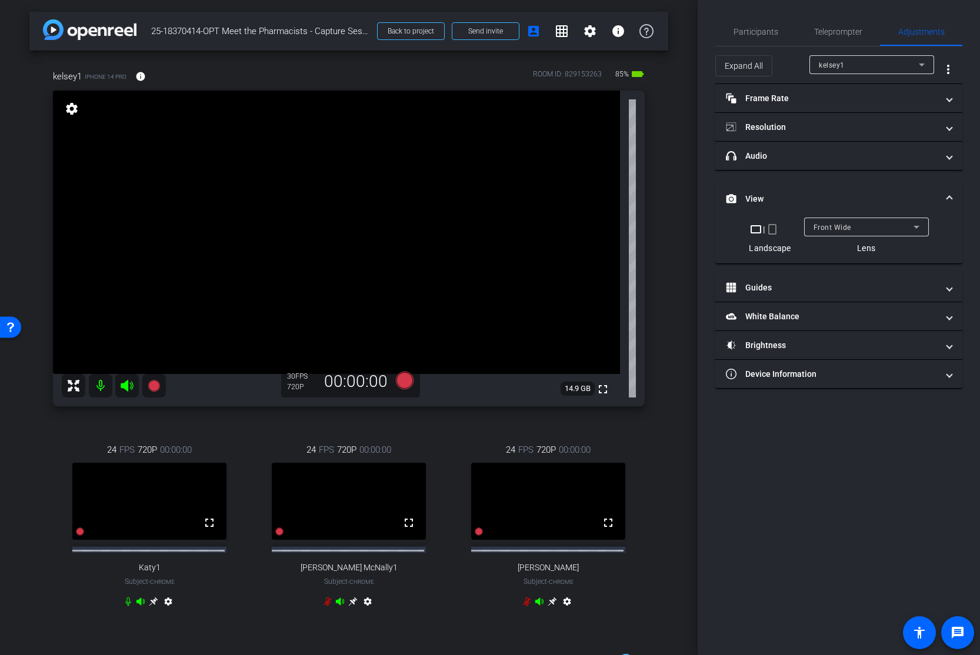
click at [772, 231] on mat-icon "crop_portrait" at bounding box center [772, 229] width 14 height 14
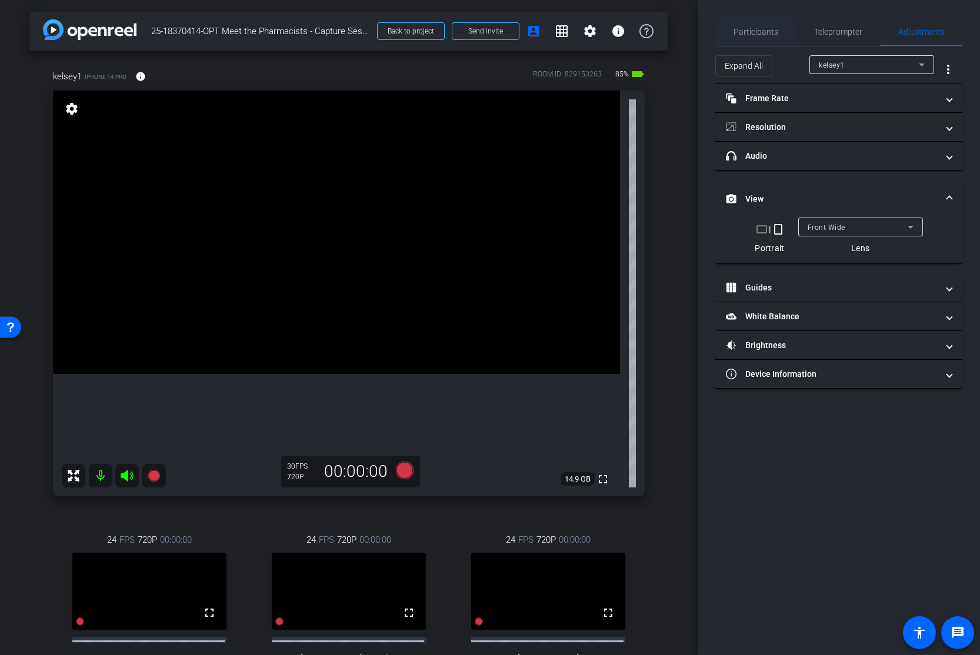
click at [769, 33] on span "Participants" at bounding box center [755, 32] width 45 height 8
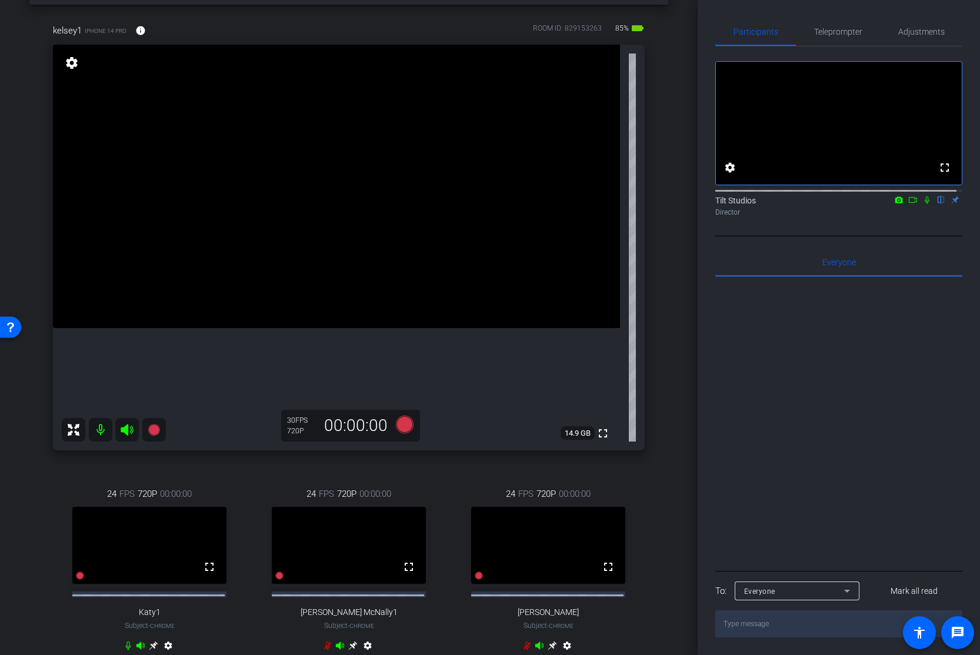
scroll to position [59, 0]
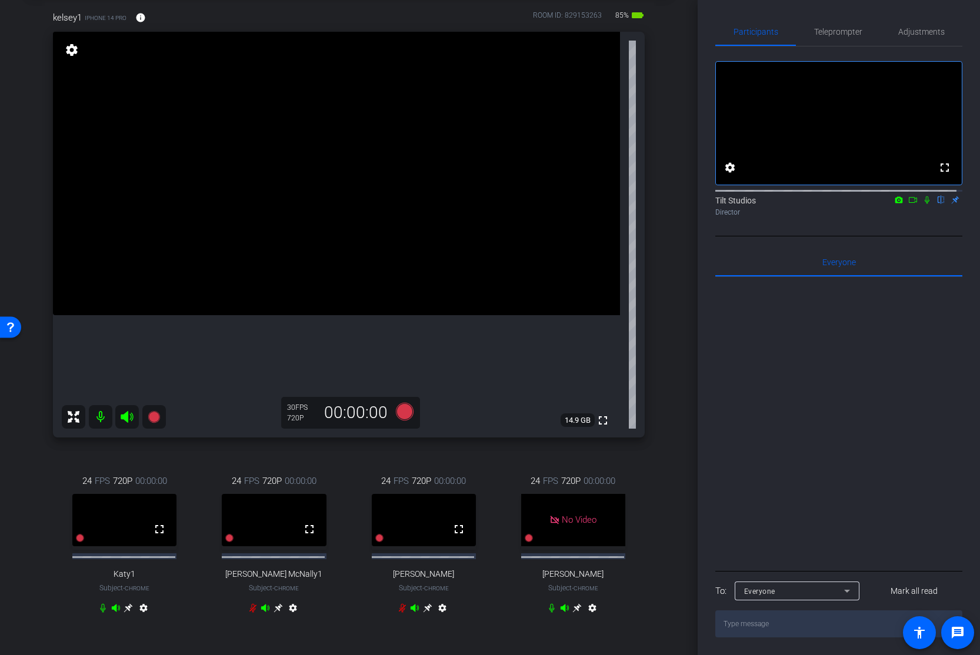
click at [665, 389] on div "arrow_back 25-18370414-OPT Meet the Pharmacists - Capture Session 01 Back to pr…" at bounding box center [349, 268] width 698 height 655
click at [665, 428] on div "arrow_back 25-18370414-OPT Meet the Pharmacists - Capture Session 01 Back to pr…" at bounding box center [349, 268] width 698 height 655
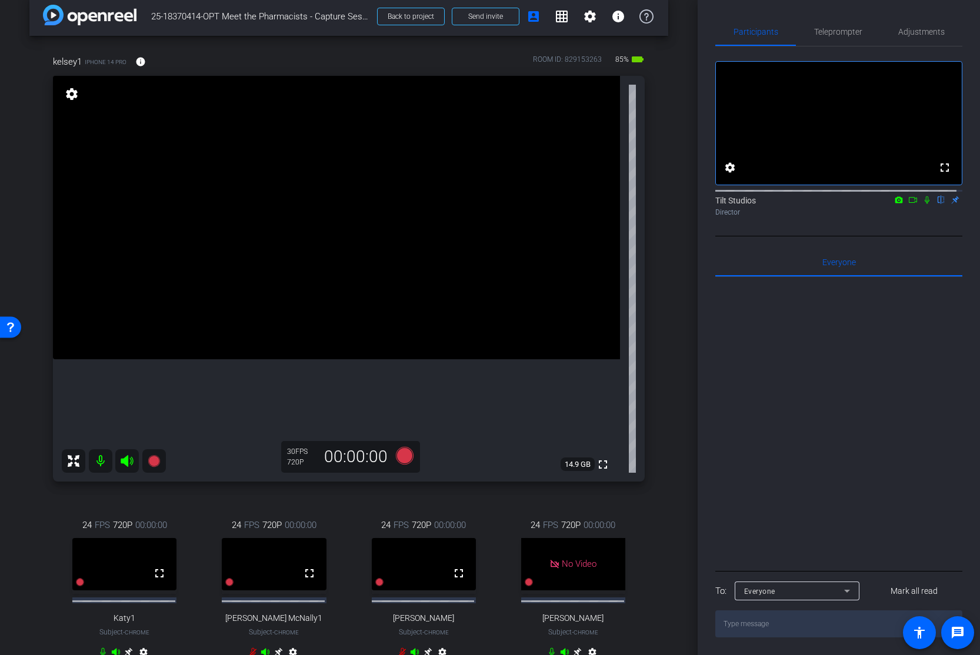
scroll to position [0, 0]
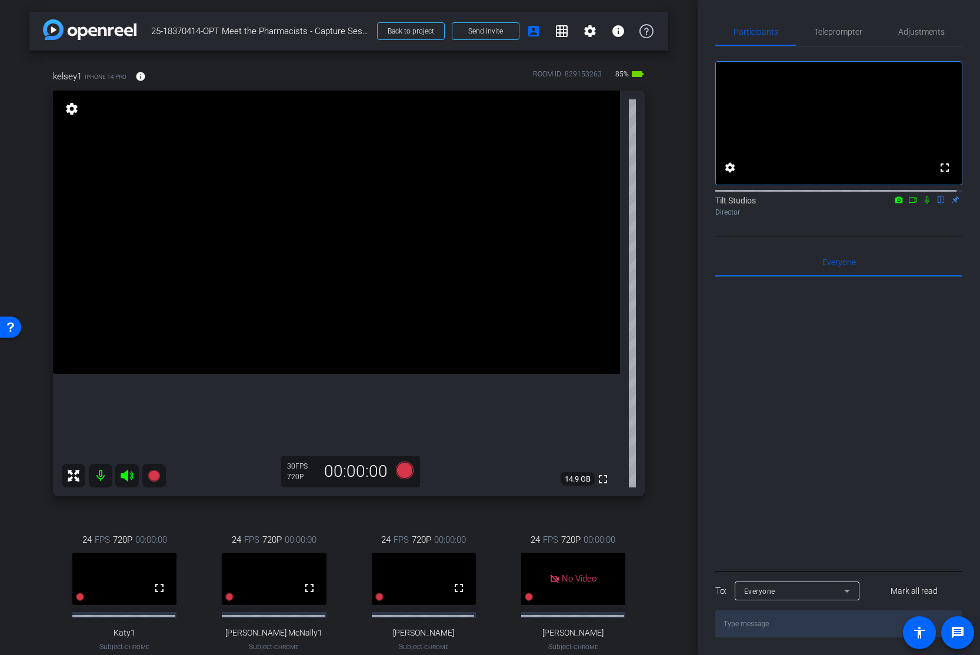
click at [827, 236] on div "fullscreen settings Tilt Studios flip Director" at bounding box center [838, 141] width 247 height 190
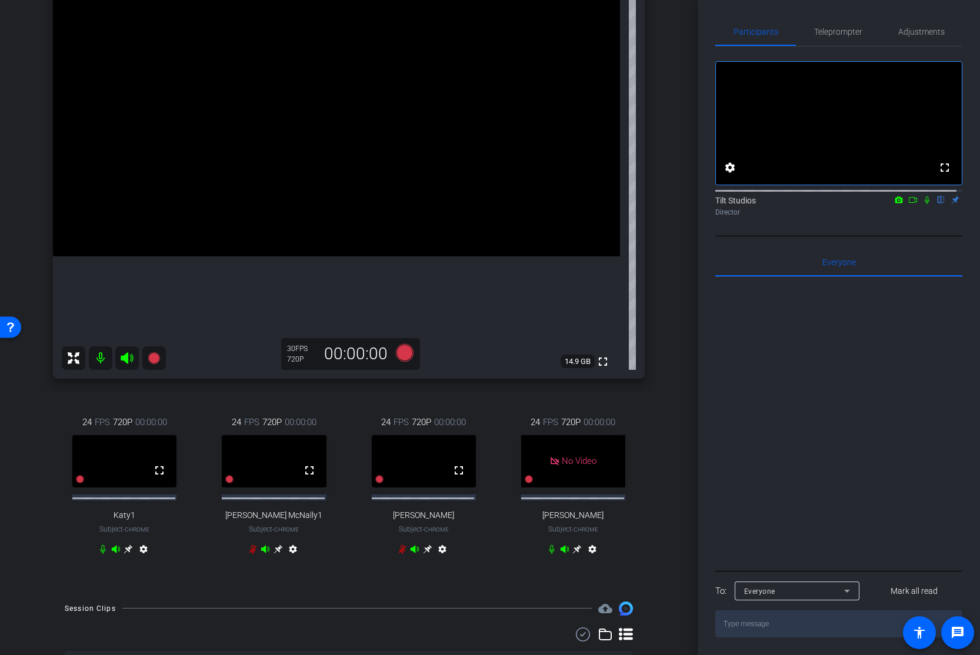
scroll to position [59, 0]
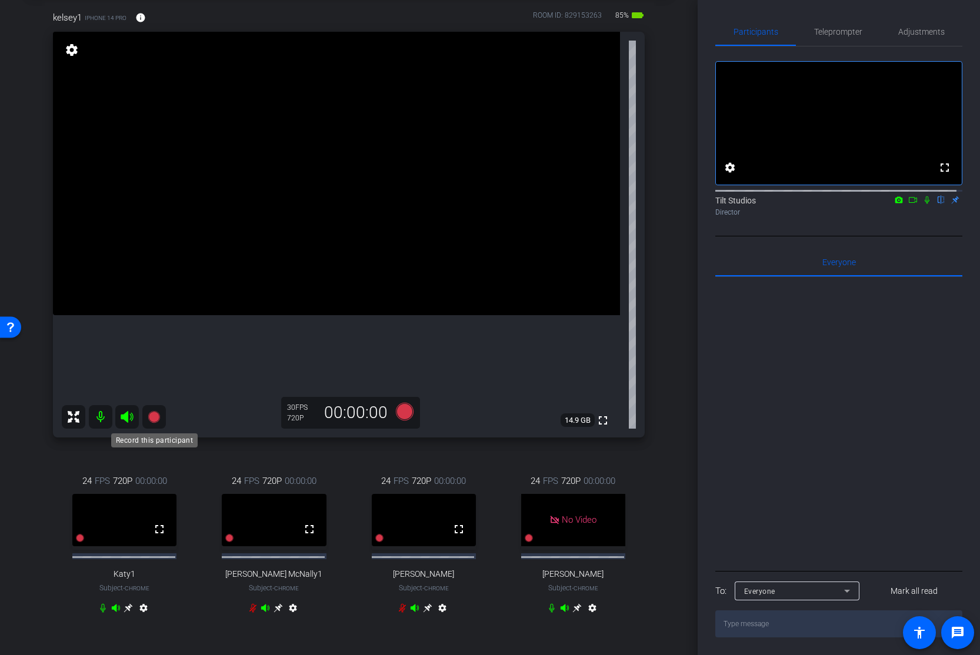
click at [152, 418] on icon at bounding box center [154, 417] width 12 height 12
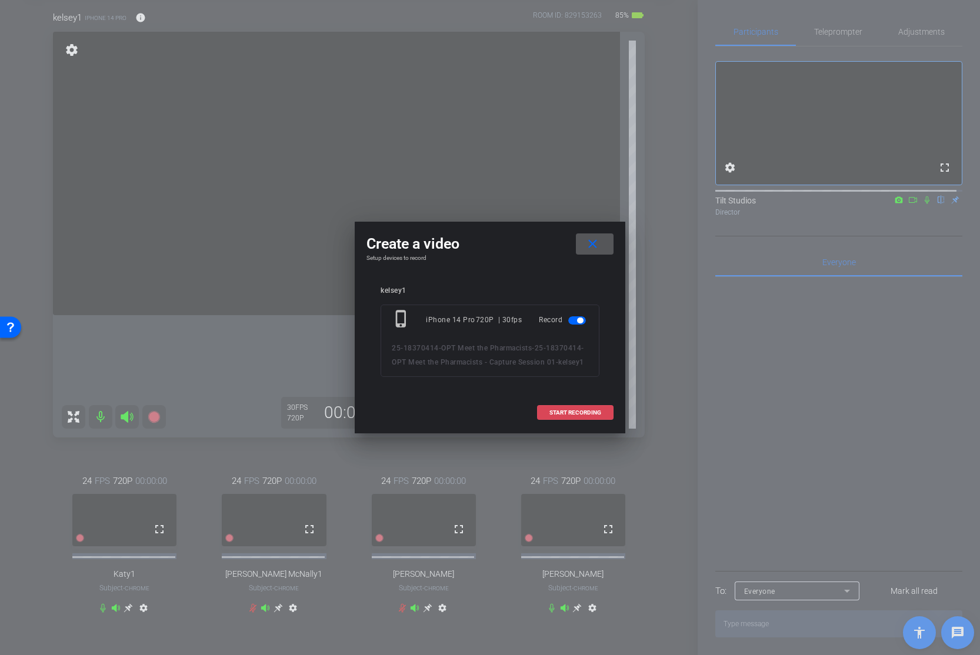
click at [574, 416] on span "START RECORDING" at bounding box center [575, 413] width 52 height 6
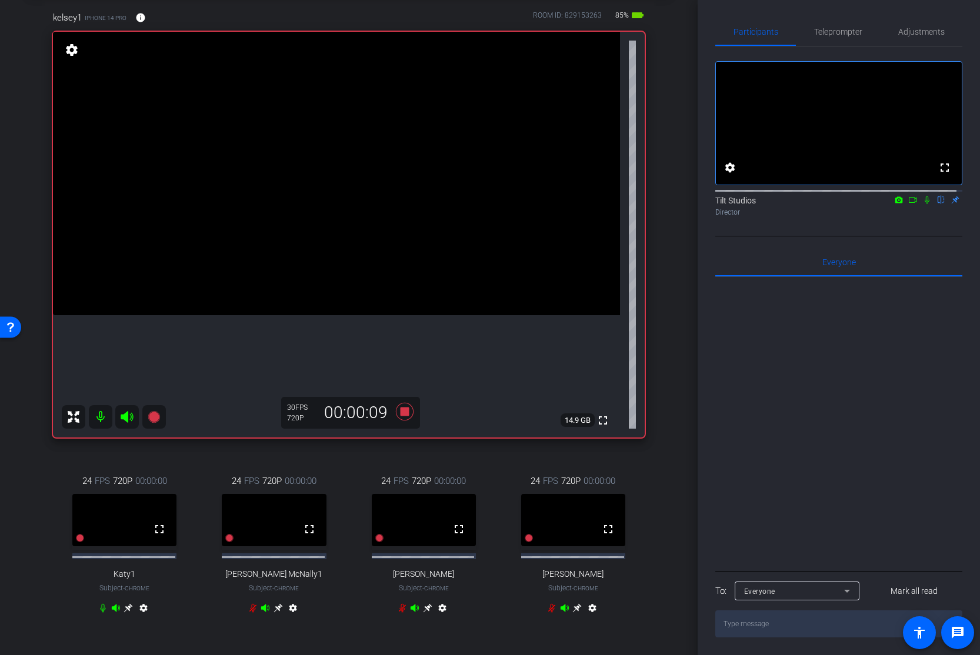
click at [658, 402] on div "kelsey1 iPhone 14 Pro info ROOM ID: 829153263 85% battery_std fullscreen settin…" at bounding box center [348, 320] width 639 height 657
click at [669, 406] on div "arrow_back 25-18370414-OPT Meet the Pharmacists - Capture Session 01 Back to pr…" at bounding box center [349, 268] width 698 height 655
click at [399, 413] on icon at bounding box center [405, 412] width 18 height 18
click at [667, 300] on div "arrow_back 25-18370414-OPT Meet the Pharmacists - Capture Session 01 Back to pr…" at bounding box center [349, 268] width 698 height 655
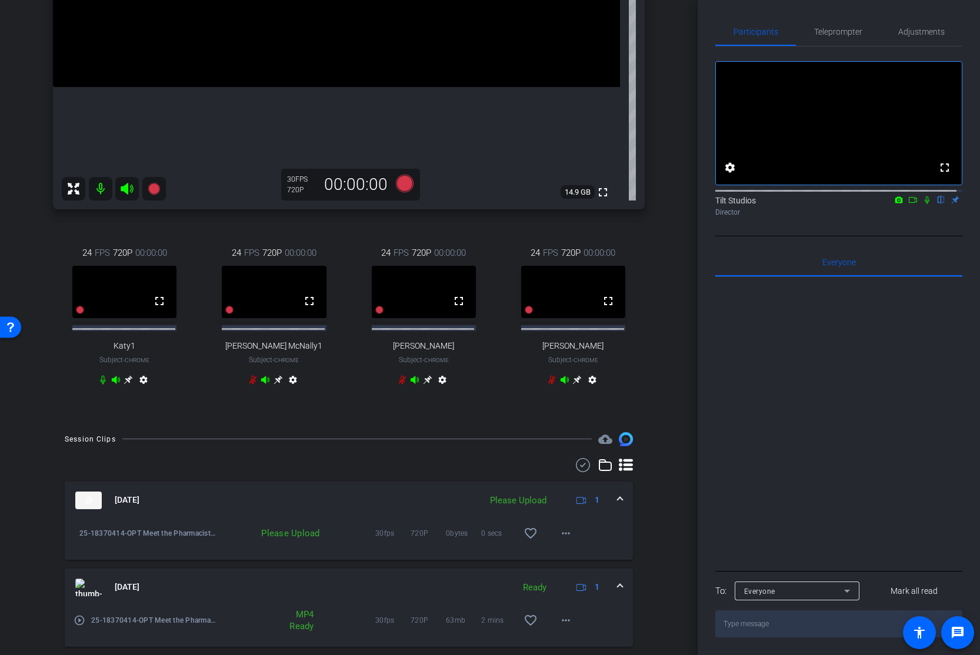
scroll to position [294, 0]
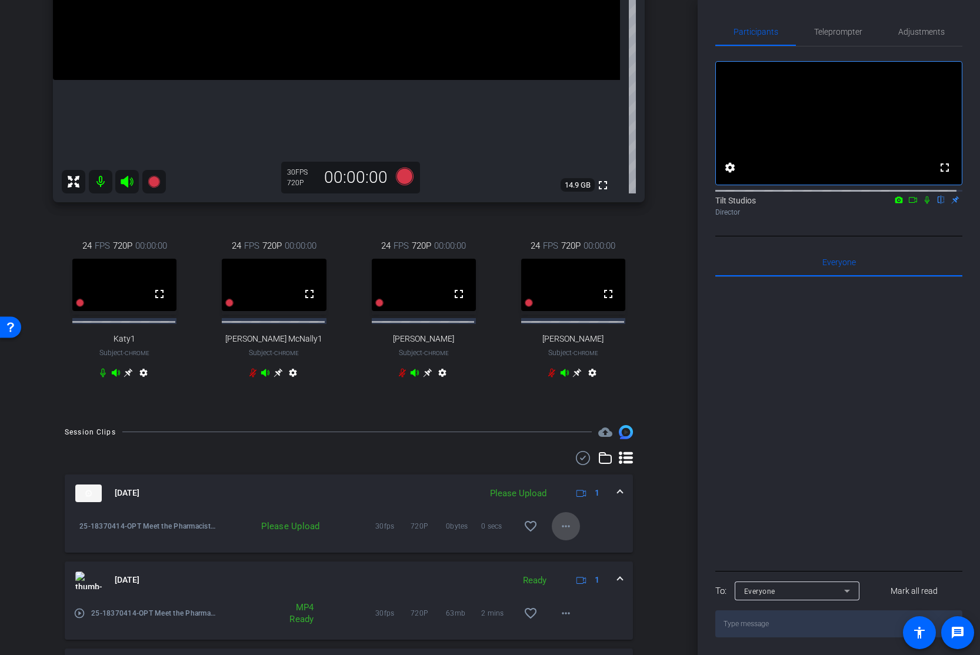
click at [569, 463] on span at bounding box center [566, 526] width 28 height 28
click at [572, 463] on span "Upload" at bounding box center [579, 556] width 47 height 14
click at [877, 204] on icon at bounding box center [926, 200] width 9 height 8
click at [877, 204] on icon at bounding box center [912, 200] width 9 height 8
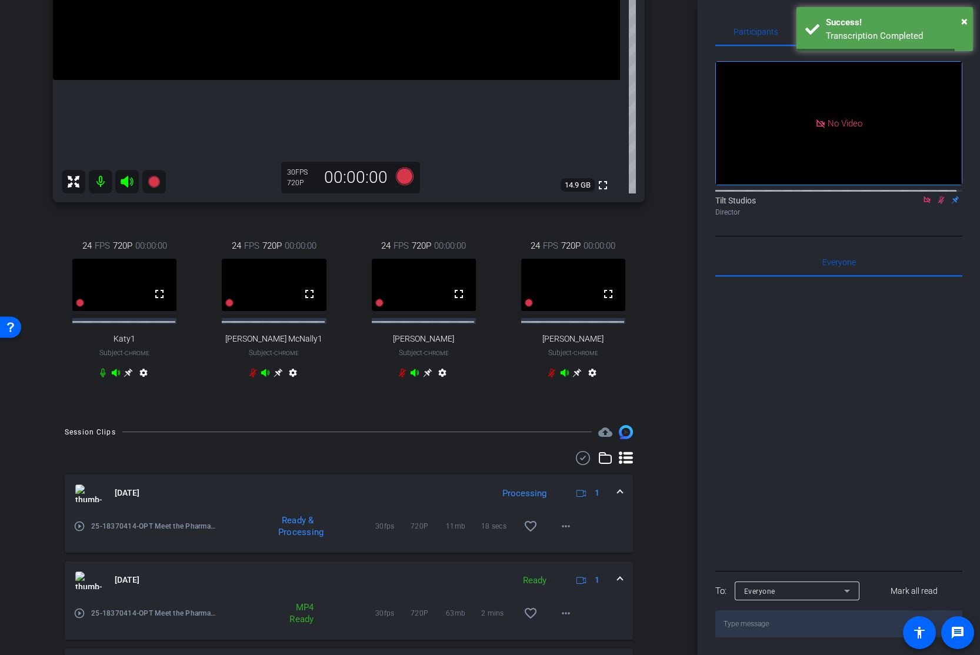
click at [82, 463] on mat-icon "play_circle_outline" at bounding box center [80, 526] width 12 height 12
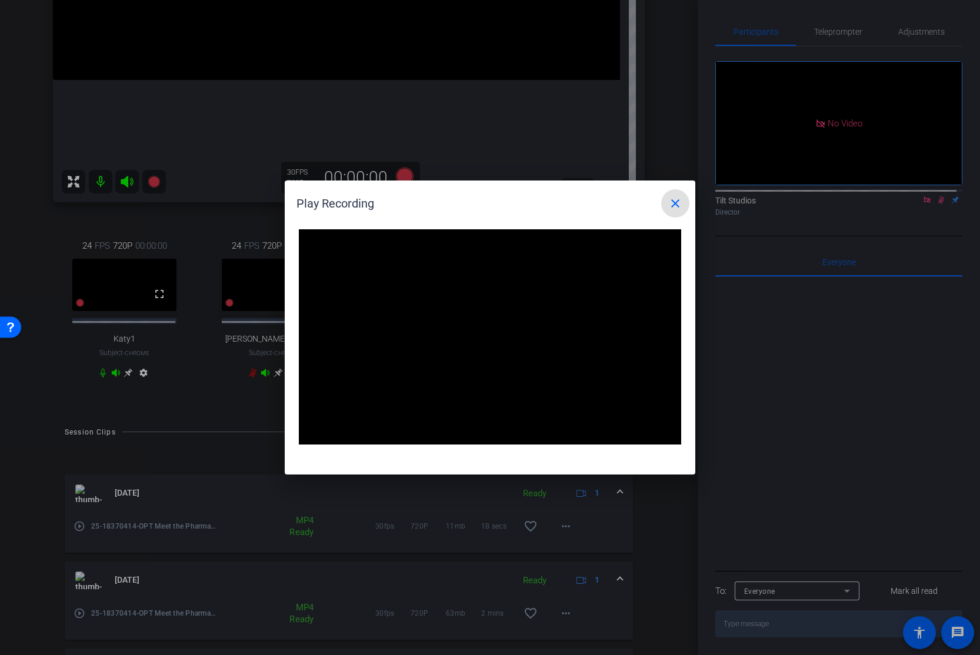
click at [676, 204] on mat-icon "close" at bounding box center [675, 203] width 14 height 14
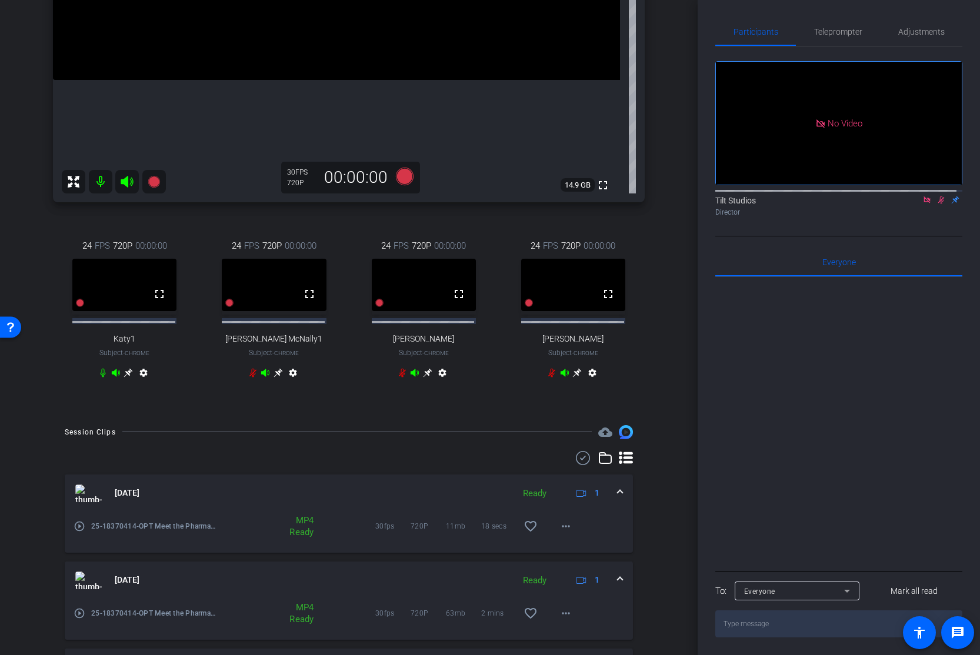
click at [855, 236] on div "No Video Tilt Studios Director" at bounding box center [838, 141] width 247 height 190
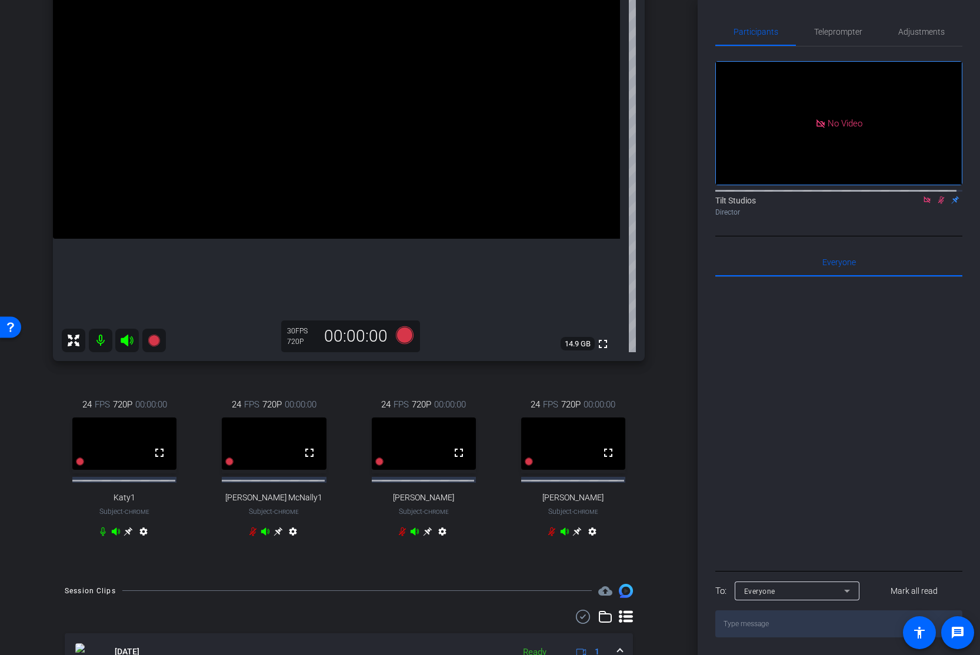
scroll to position [118, 0]
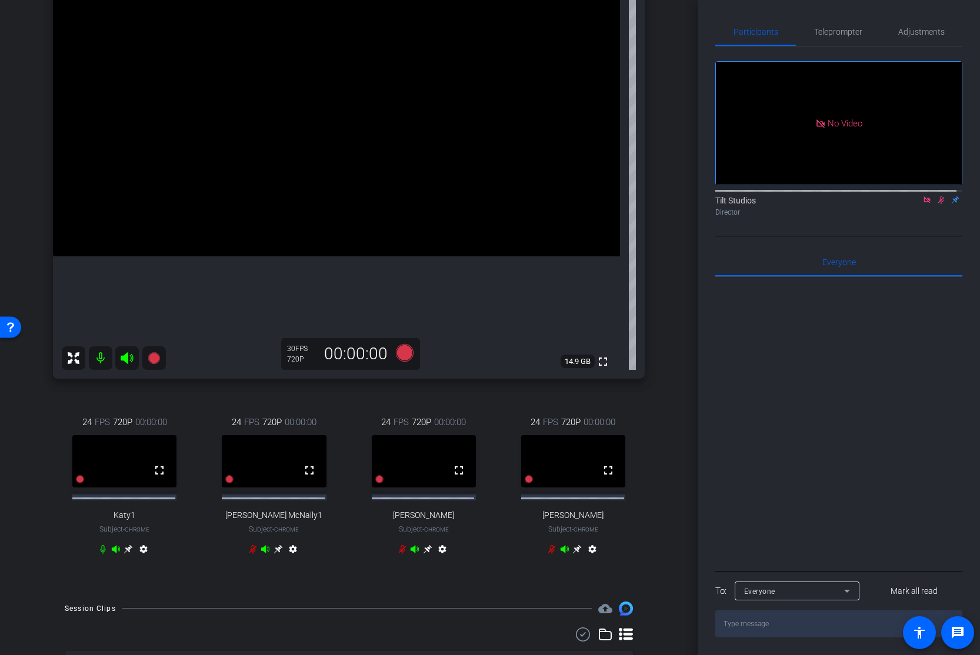
click at [877, 202] on icon at bounding box center [926, 199] width 6 height 6
click at [877, 202] on icon at bounding box center [927, 200] width 6 height 8
click at [659, 433] on div "kelsey1 iPhone 14 Pro info ROOM ID: 829153263 80% battery_std fullscreen settin…" at bounding box center [348, 261] width 639 height 657
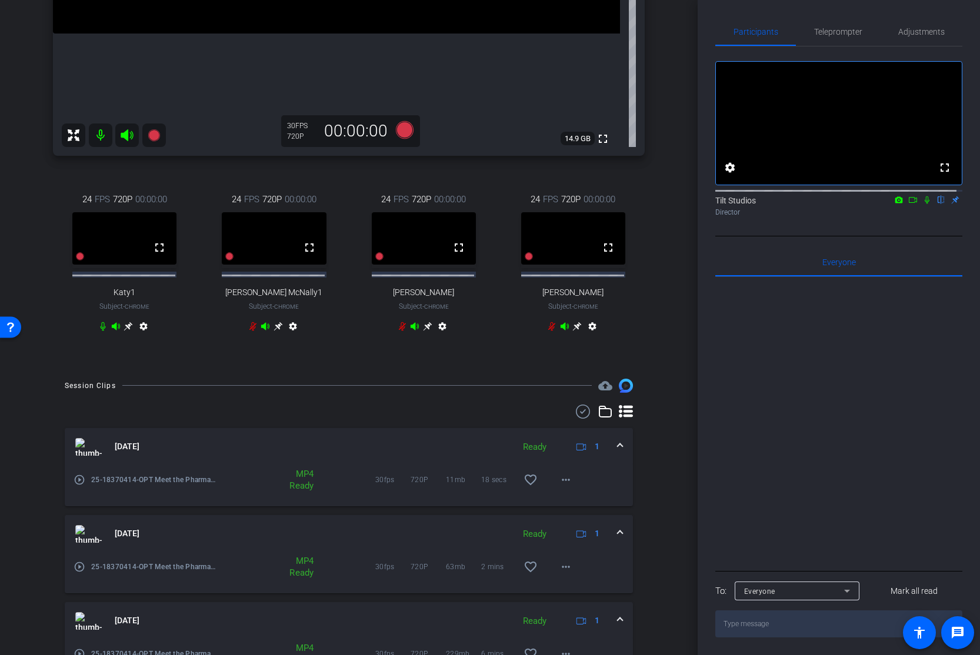
scroll to position [412, 0]
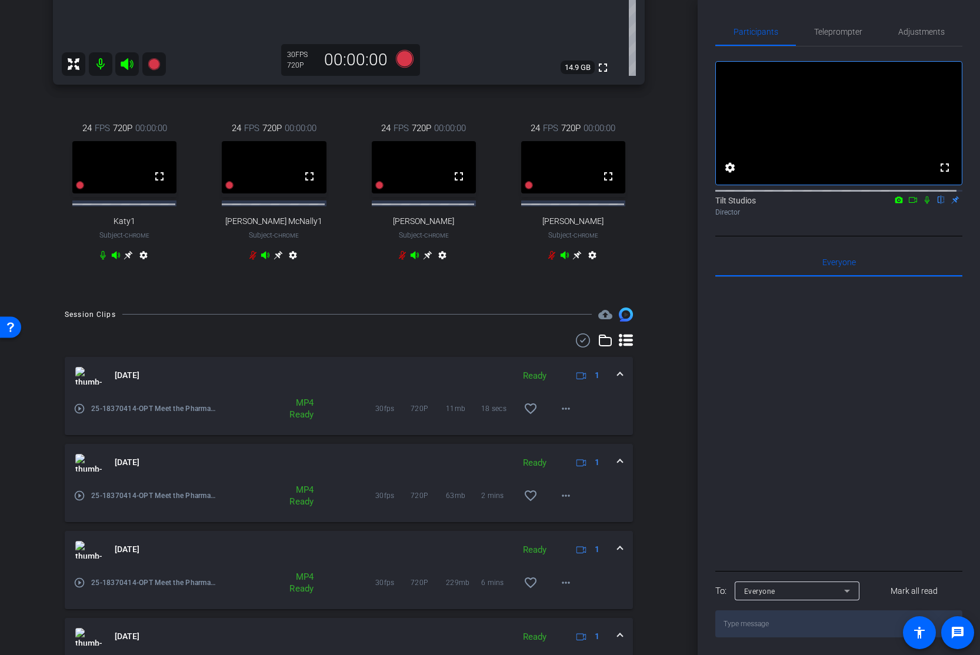
click at [78, 463] on mat-icon "play_circle_outline" at bounding box center [80, 496] width 12 height 12
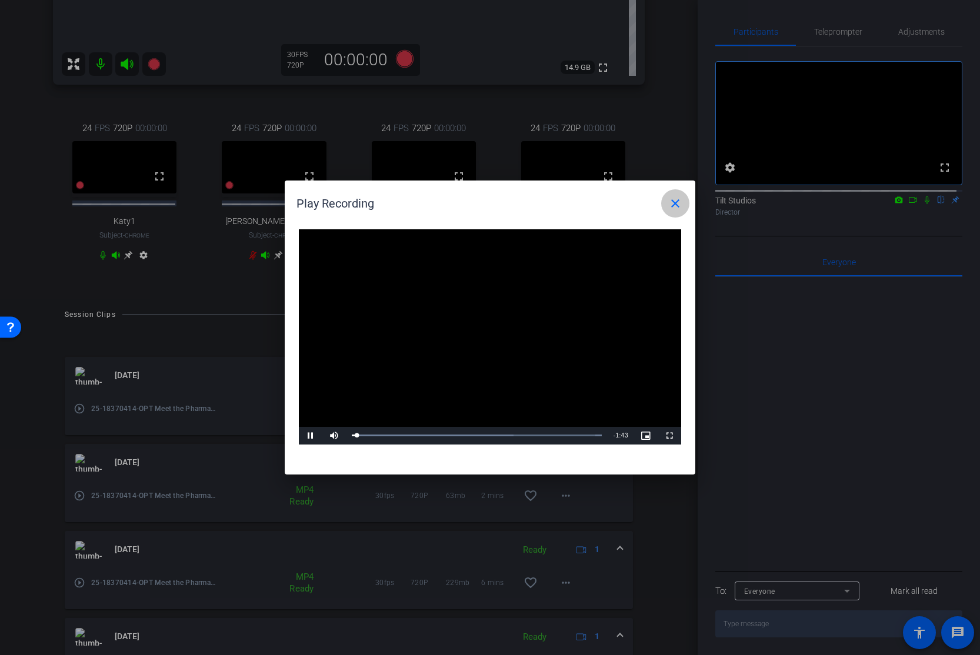
click at [673, 208] on mat-icon "close" at bounding box center [675, 203] width 14 height 14
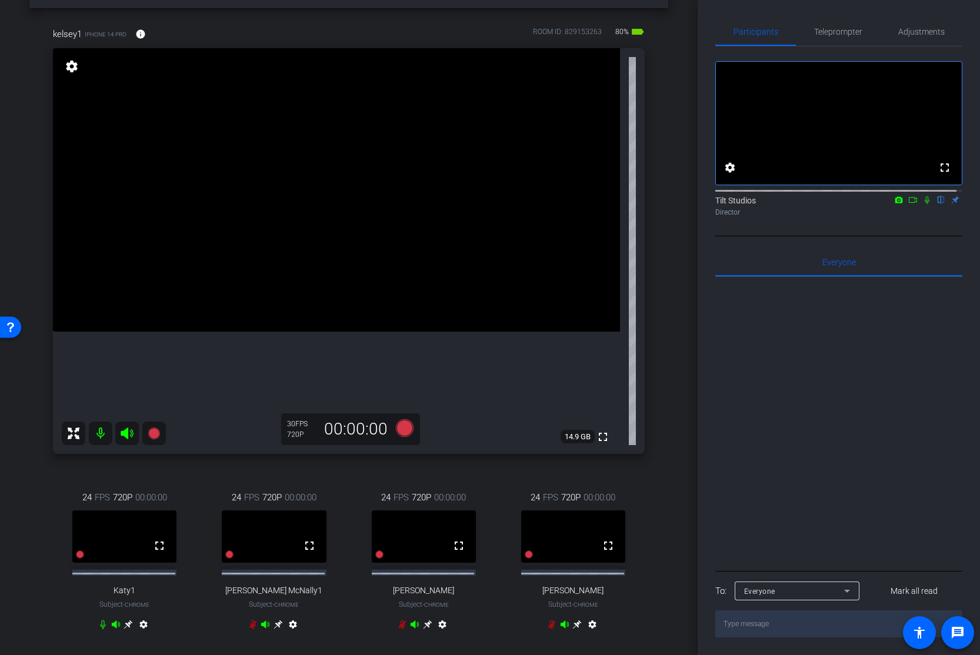
scroll to position [59, 0]
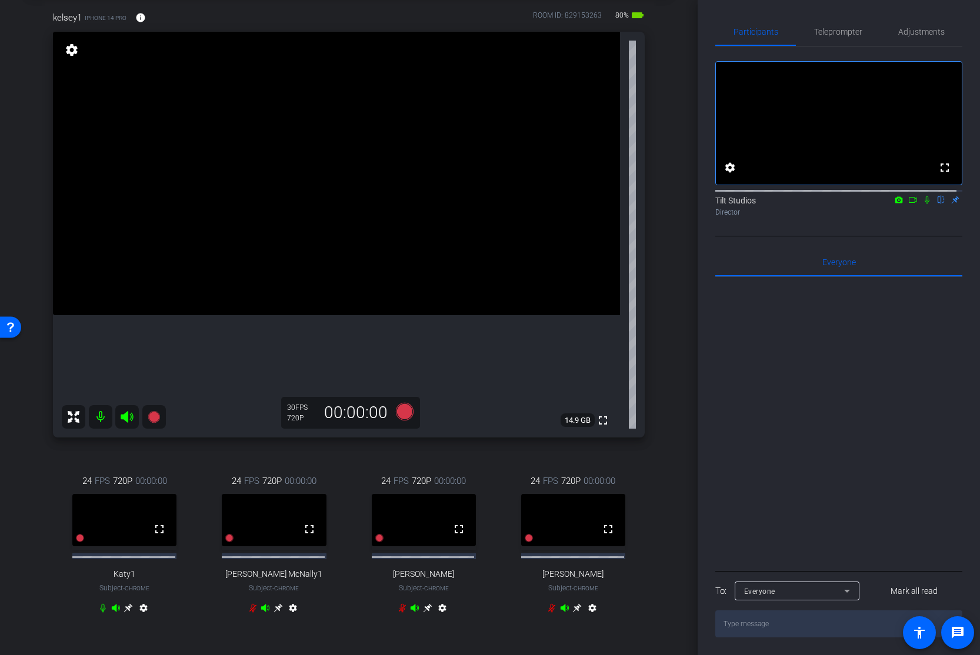
click at [877, 202] on icon at bounding box center [927, 200] width 5 height 8
drag, startPoint x: 918, startPoint y: 223, endPoint x: 919, endPoint y: 212, distance: 11.8
click at [877, 222] on div "fullscreen settings Tilt Studios flip Director" at bounding box center [838, 141] width 247 height 190
click at [877, 201] on icon at bounding box center [927, 200] width 6 height 8
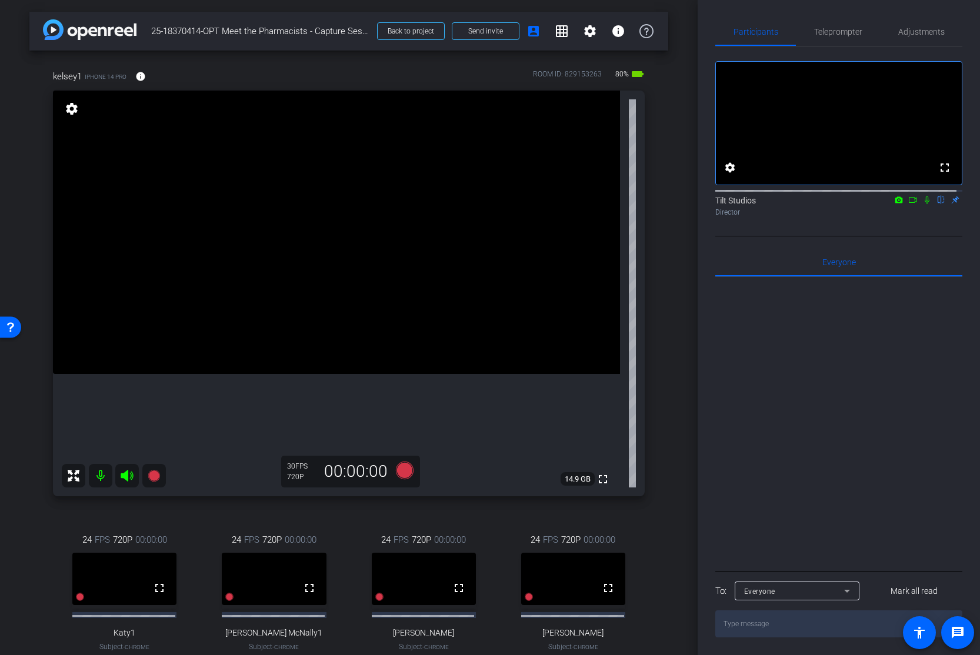
click at [153, 463] on div "kelsey1 iPhone 14 Pro info ROOM ID: 829153263 80% battery_std fullscreen settin…" at bounding box center [348, 379] width 639 height 657
click at [154, 463] on icon at bounding box center [154, 476] width 12 height 12
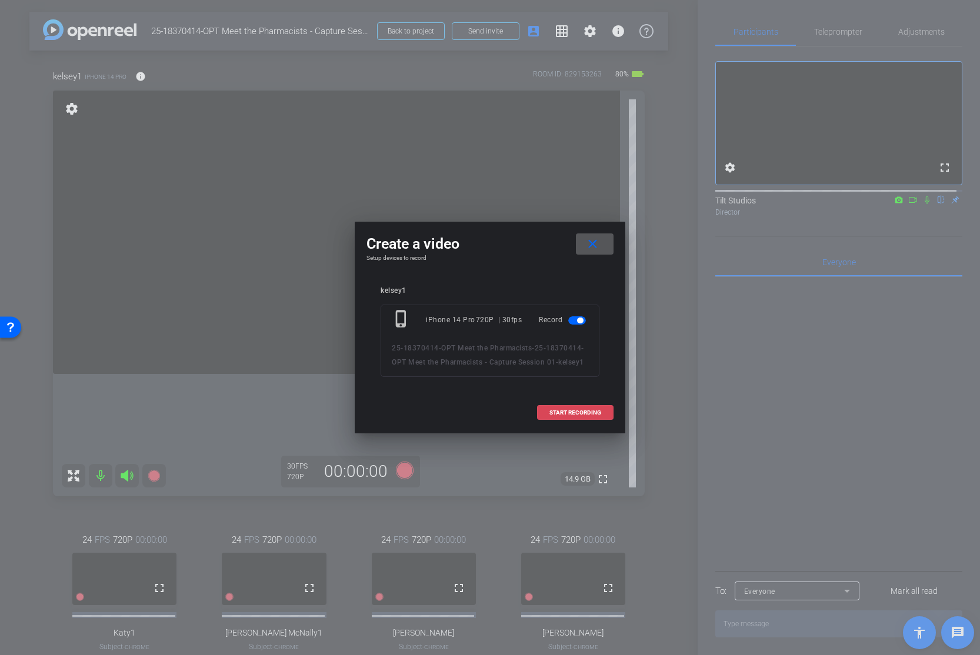
click at [569, 416] on span "START RECORDING" at bounding box center [575, 413] width 52 height 6
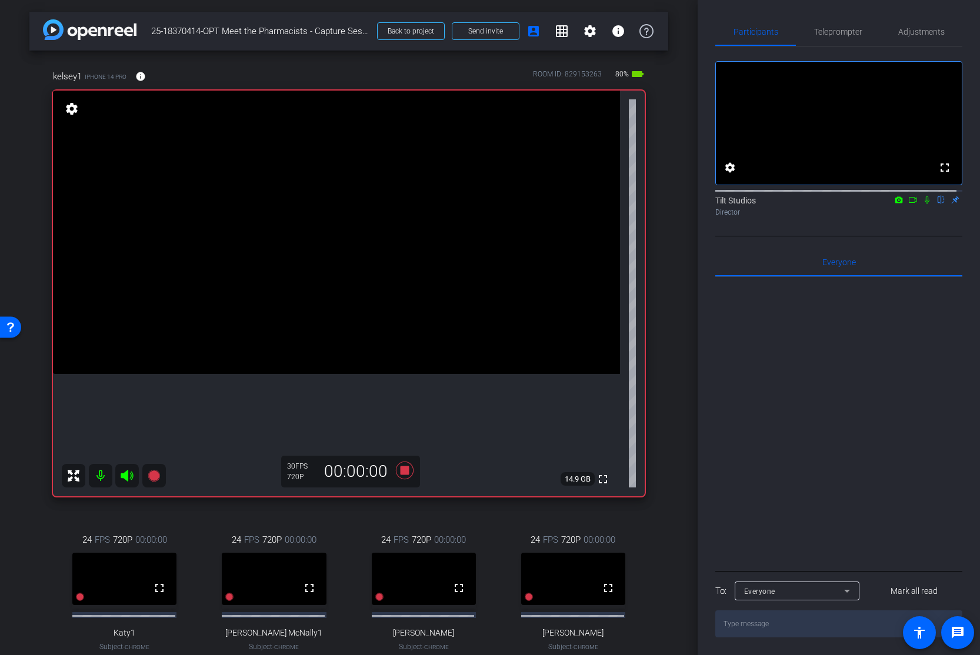
click at [877, 201] on icon at bounding box center [926, 200] width 9 height 8
click at [877, 202] on icon at bounding box center [913, 200] width 8 height 6
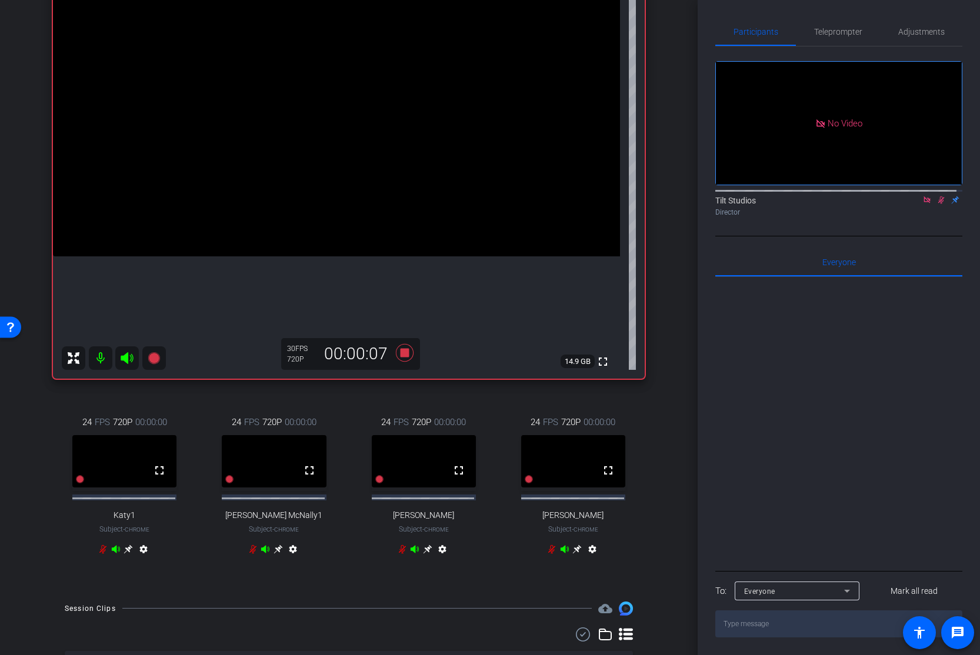
scroll to position [59, 0]
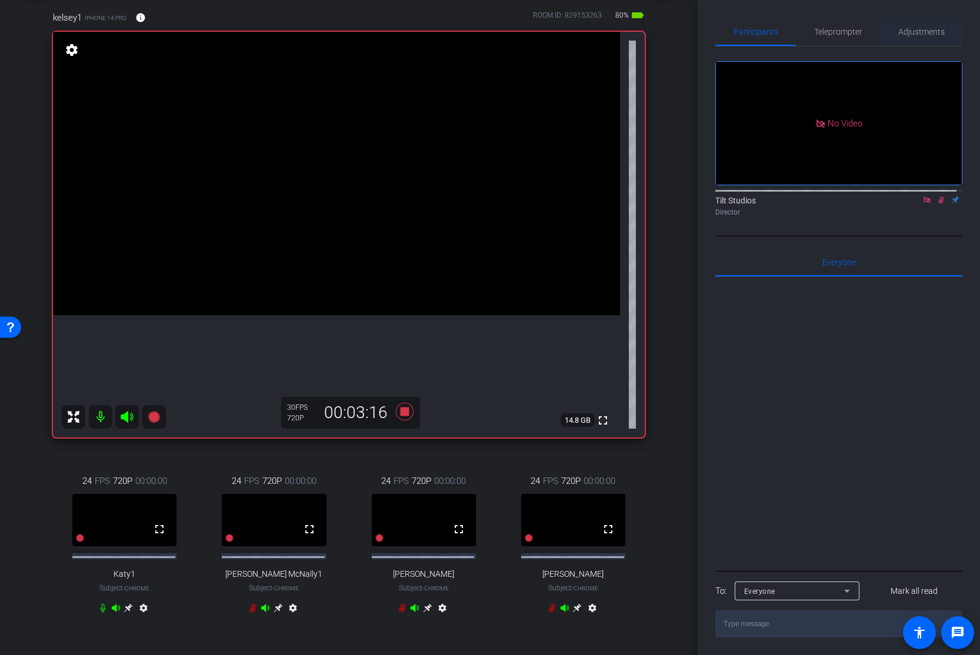
click at [877, 28] on span "Adjustments" at bounding box center [921, 32] width 46 height 8
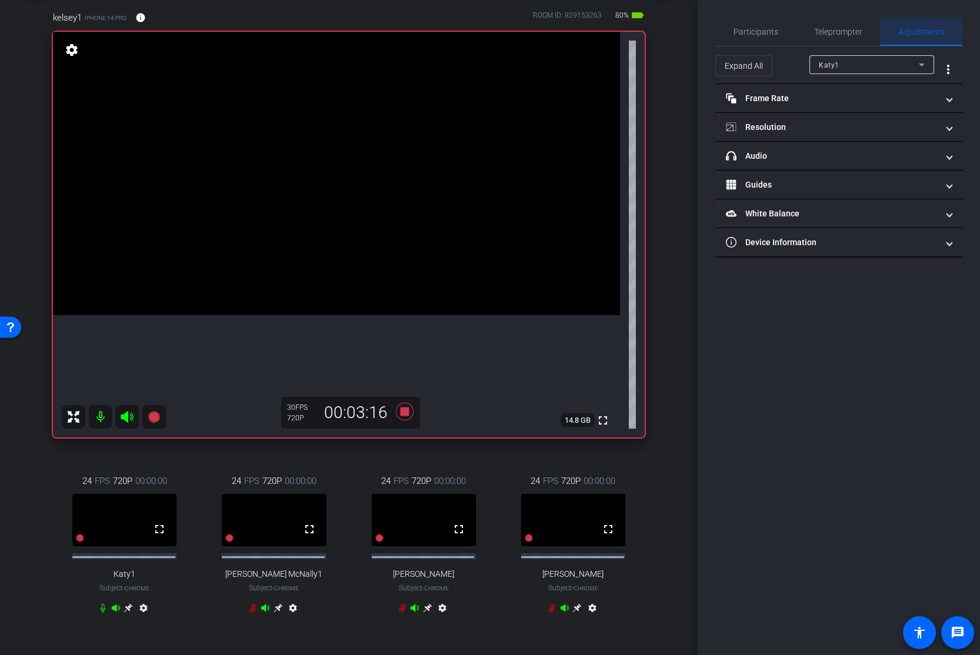
scroll to position [0, 0]
click at [877, 65] on div "Katy1" at bounding box center [869, 65] width 100 height 15
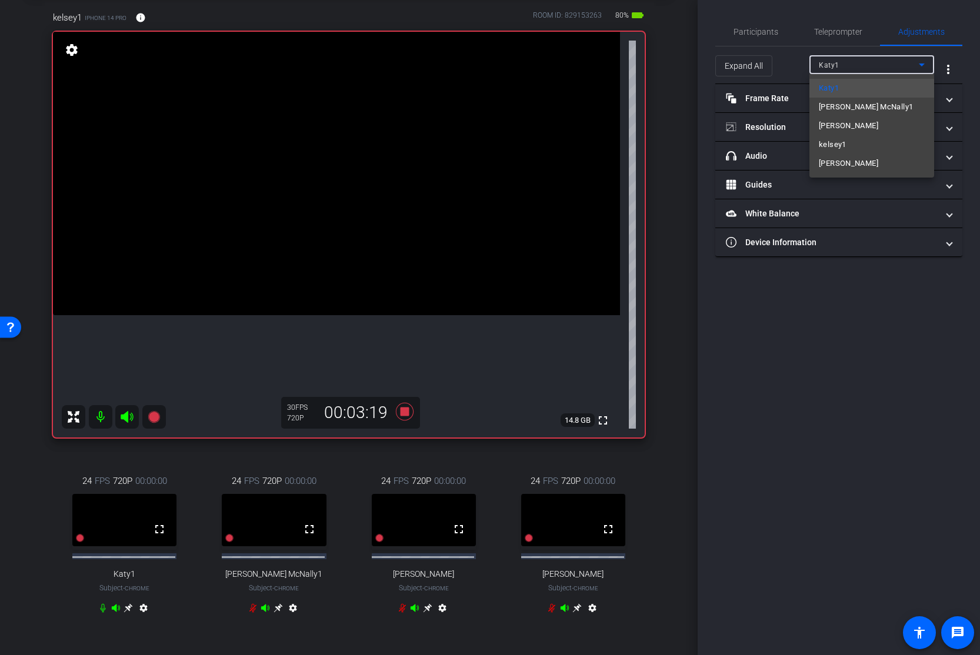
click at [859, 140] on mat-option "kelsey1" at bounding box center [871, 144] width 125 height 19
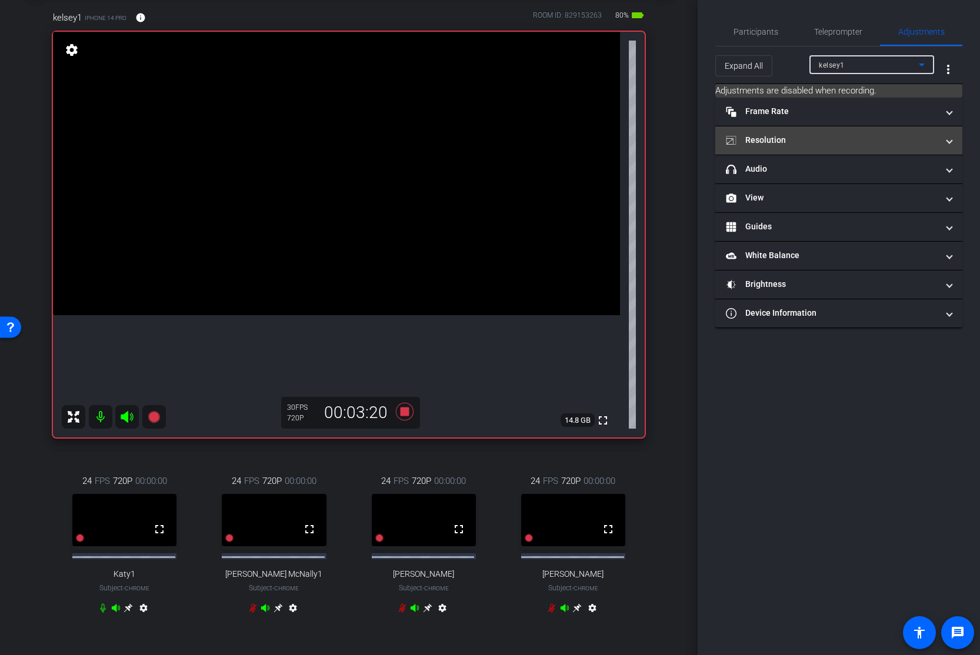
click at [842, 142] on mat-panel-title "Resolution" at bounding box center [832, 140] width 212 height 12
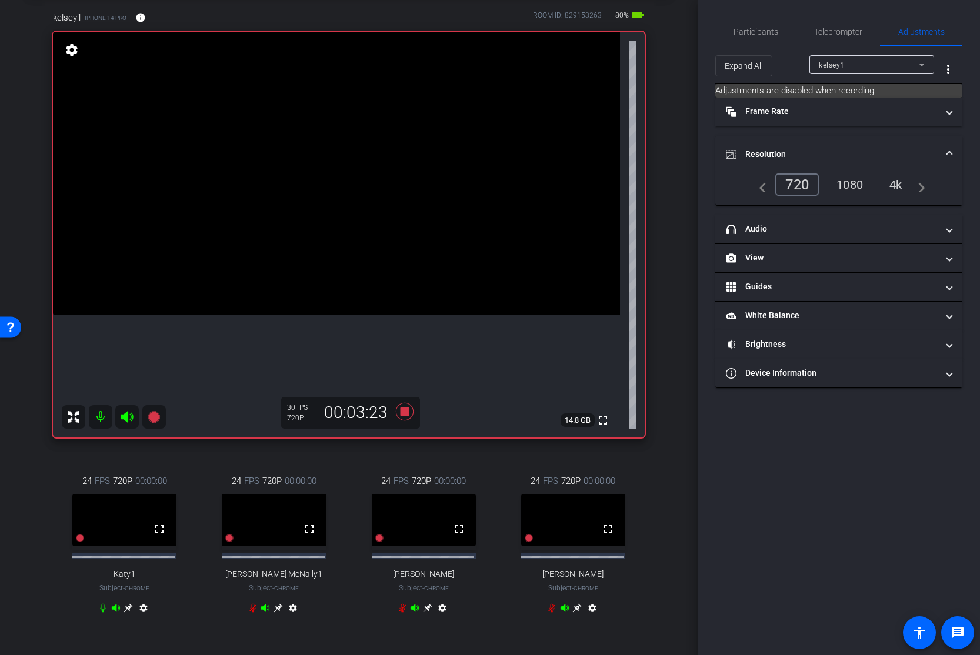
click at [877, 61] on div "Participants Teleprompter Adjustments Tilt Studios Director Everyone 0 Mark all…" at bounding box center [839, 327] width 282 height 655
click at [852, 231] on mat-panel-title "headphone icon Audio" at bounding box center [832, 229] width 212 height 12
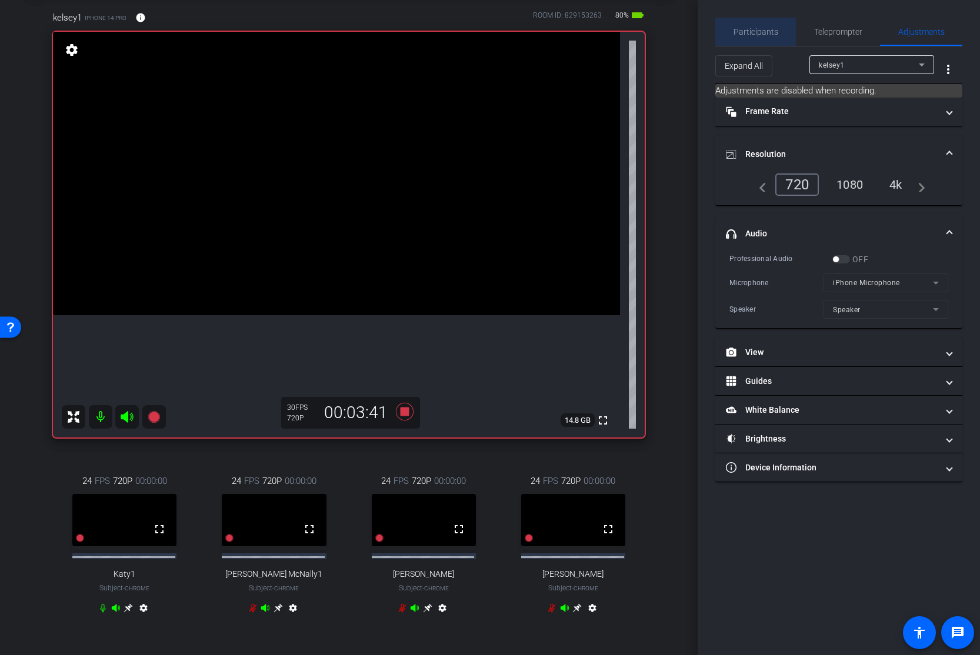
click at [766, 32] on span "Participants" at bounding box center [755, 32] width 45 height 8
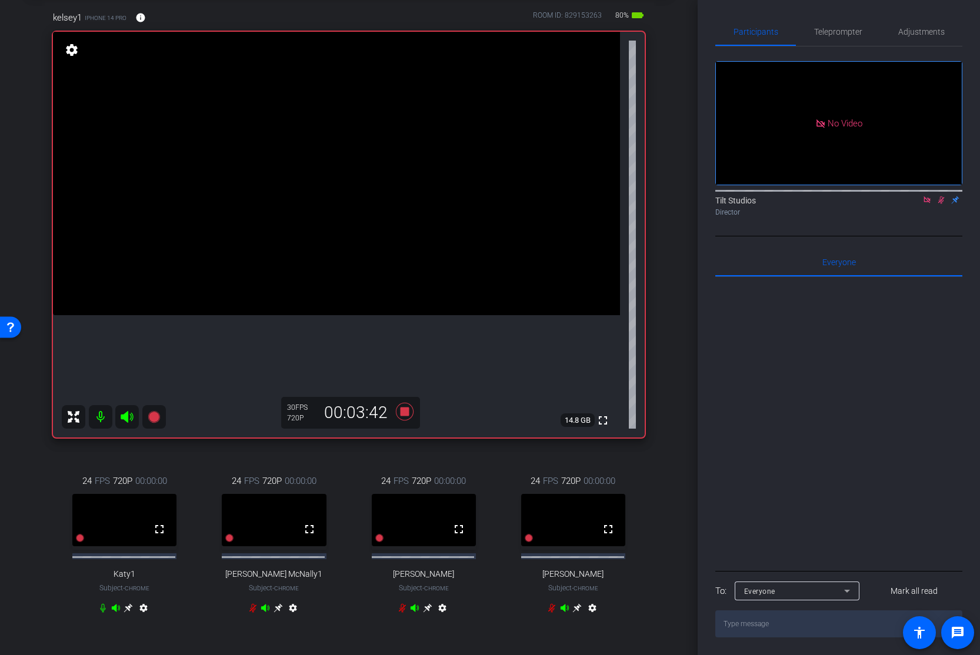
click at [877, 127] on div "Participants Teleprompter Adjustments No Video Tilt Studios Director Everyone 0…" at bounding box center [839, 327] width 282 height 655
click at [88, 463] on div "24 FPS 720P 00:00:00 fullscreen Katy1 Subject - Chrome settings" at bounding box center [124, 546] width 143 height 182
click at [102, 463] on icon at bounding box center [102, 607] width 9 height 9
click at [877, 202] on icon at bounding box center [940, 200] width 9 height 8
click at [877, 200] on icon at bounding box center [940, 200] width 9 height 8
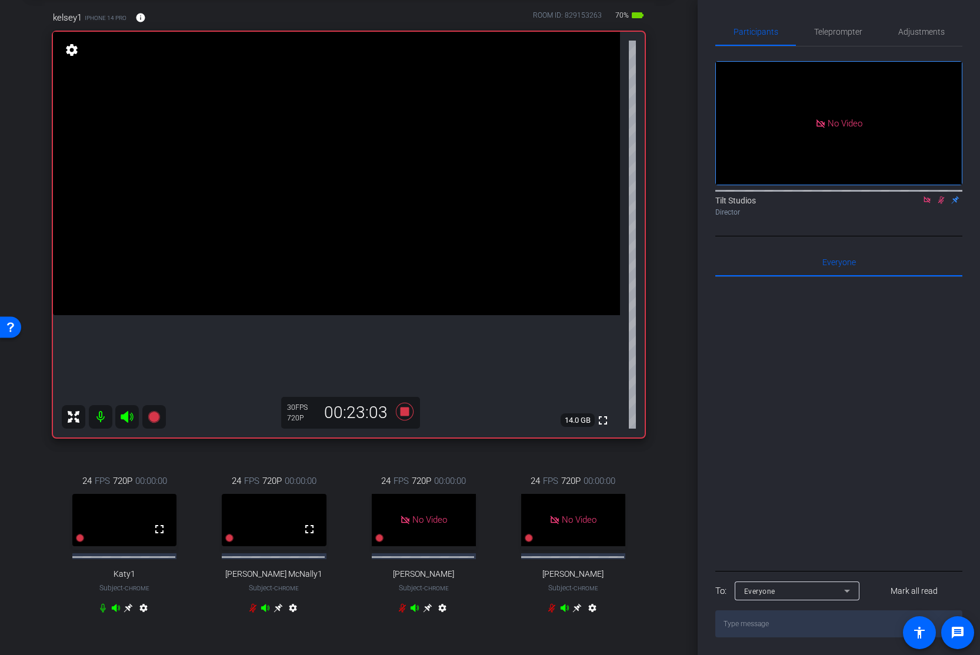
click at [100, 463] on icon at bounding box center [102, 607] width 9 height 9
click at [101, 463] on icon at bounding box center [102, 607] width 9 height 9
click at [674, 406] on div "arrow_back 25-18370414-OPT Meet the Pharmacists - Capture Session 01 Back to pr…" at bounding box center [349, 268] width 698 height 655
click at [877, 225] on div "No Video Tilt Studios Director" at bounding box center [838, 141] width 247 height 190
click at [877, 223] on div "No Video Tilt Studios Director" at bounding box center [838, 141] width 247 height 190
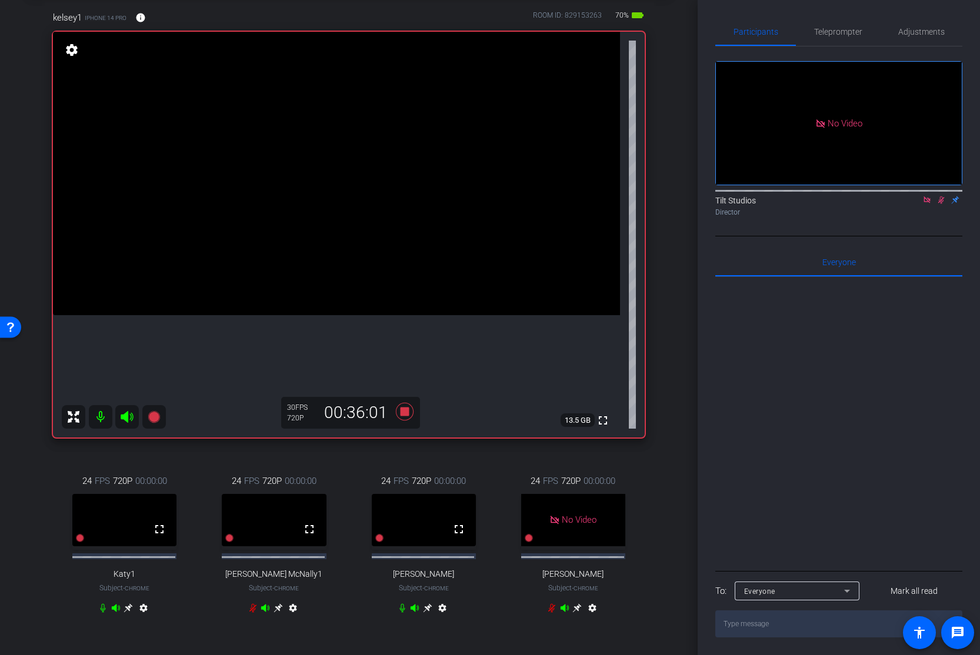
click at [673, 458] on div "arrow_back 25-18370414-OPT Meet the Pharmacists - Capture Session 01 Back to pr…" at bounding box center [349, 268] width 698 height 655
click at [877, 221] on div "No Video Tilt Studios Director" at bounding box center [838, 141] width 247 height 190
click at [877, 202] on icon at bounding box center [940, 200] width 9 height 8
click at [877, 202] on icon at bounding box center [926, 200] width 9 height 8
click at [877, 204] on icon at bounding box center [926, 200] width 9 height 8
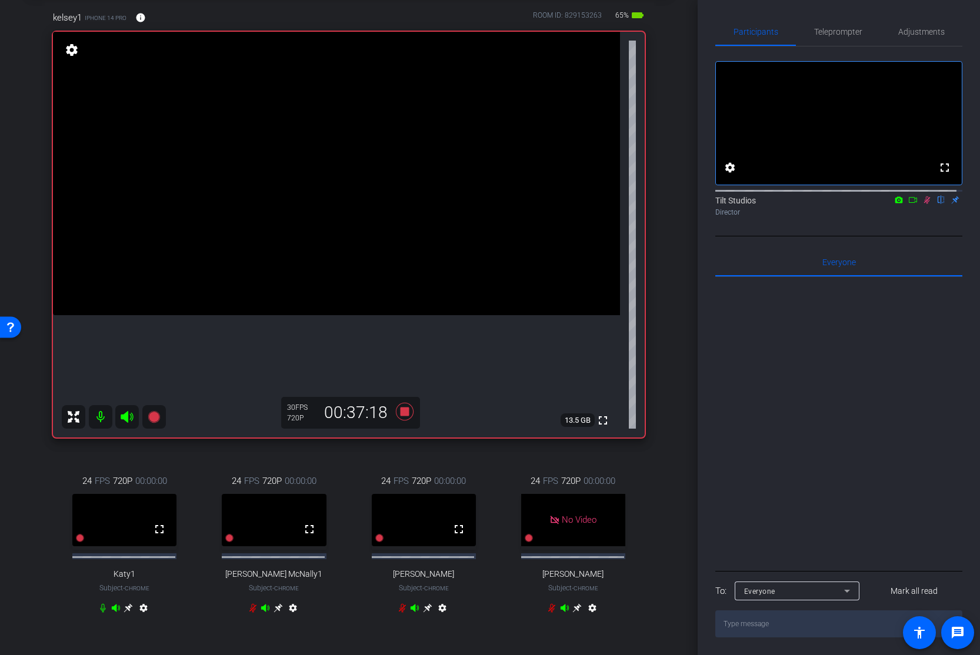
click at [877, 204] on icon at bounding box center [926, 200] width 9 height 8
click at [673, 373] on div "arrow_back 25-18370414-OPT Meet the Pharmacists - Capture Session 01 Back to pr…" at bounding box center [349, 268] width 698 height 655
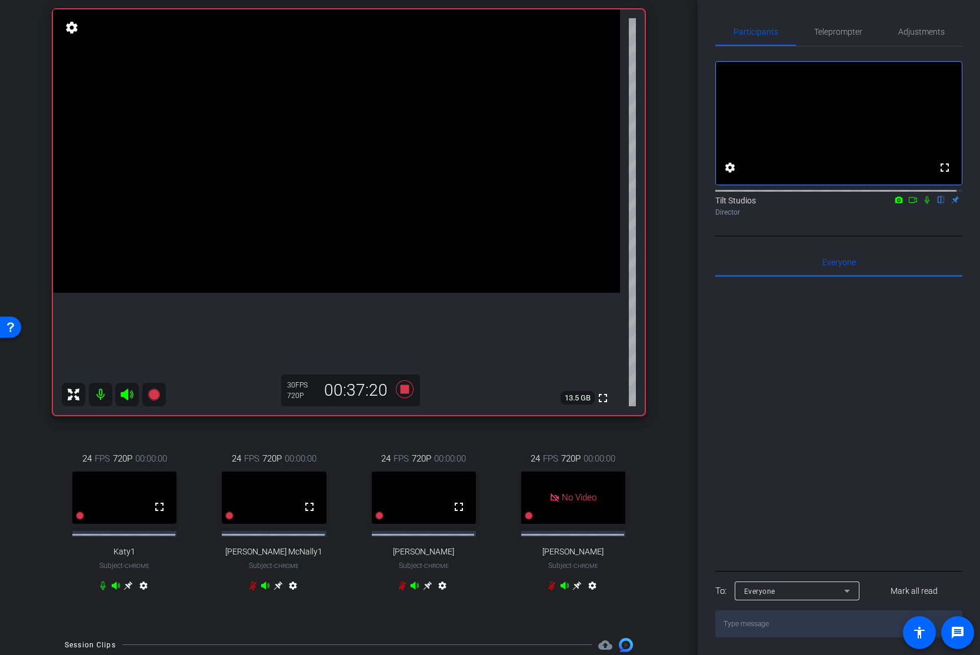
scroll to position [118, 0]
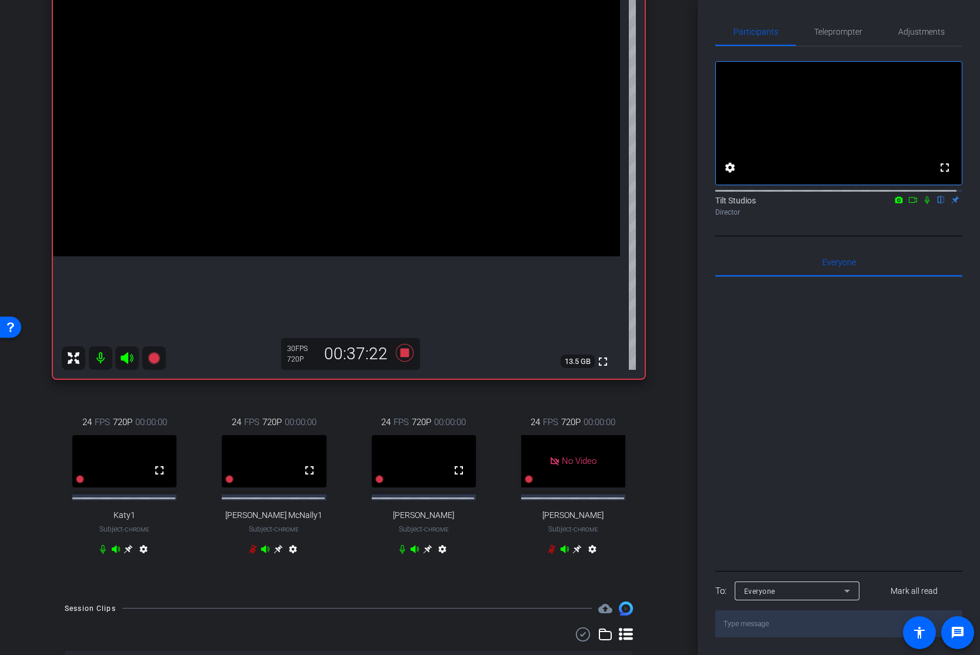
click at [413, 393] on div "kelsey1 iPhone 14 Pro info ROOM ID: 829153263 65% battery_std fullscreen settin…" at bounding box center [348, 261] width 639 height 657
click at [402, 355] on icon at bounding box center [405, 353] width 18 height 18
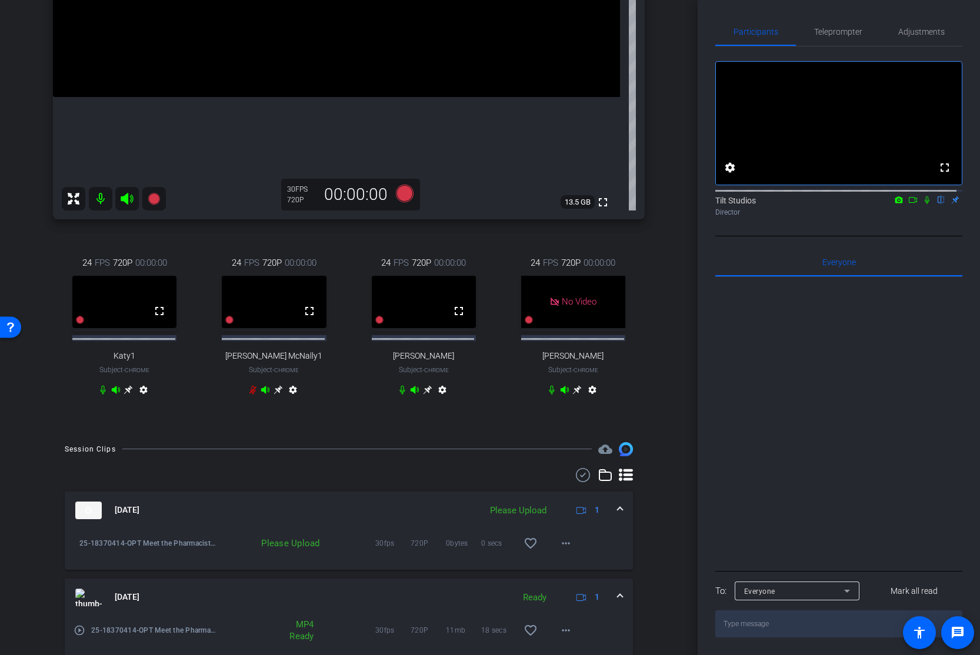
scroll to position [294, 0]
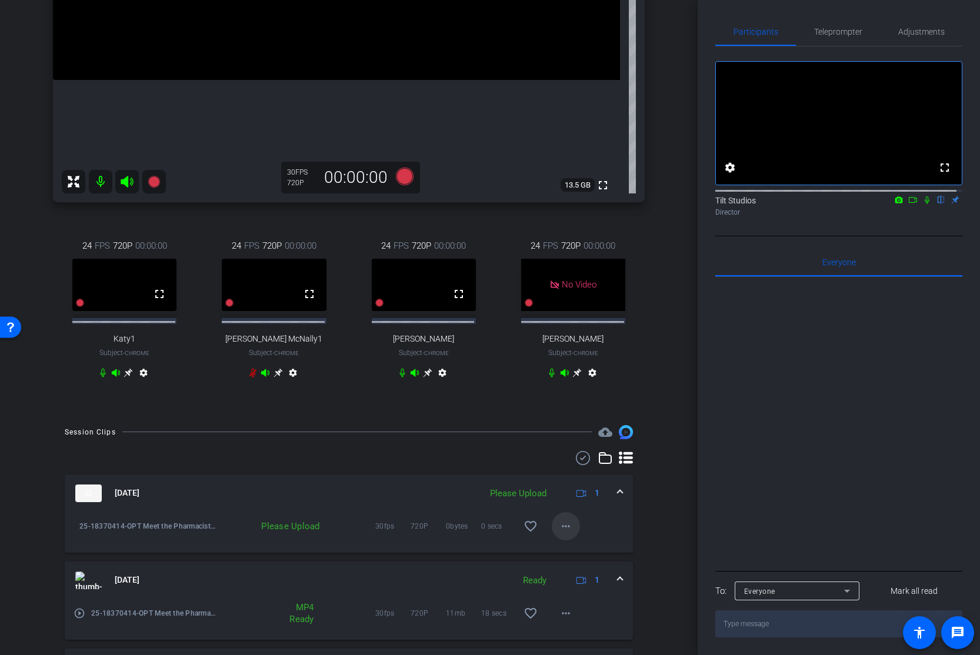
click at [562, 463] on mat-icon "more_horiz" at bounding box center [566, 526] width 14 height 14
click at [579, 463] on span "Upload" at bounding box center [579, 556] width 47 height 14
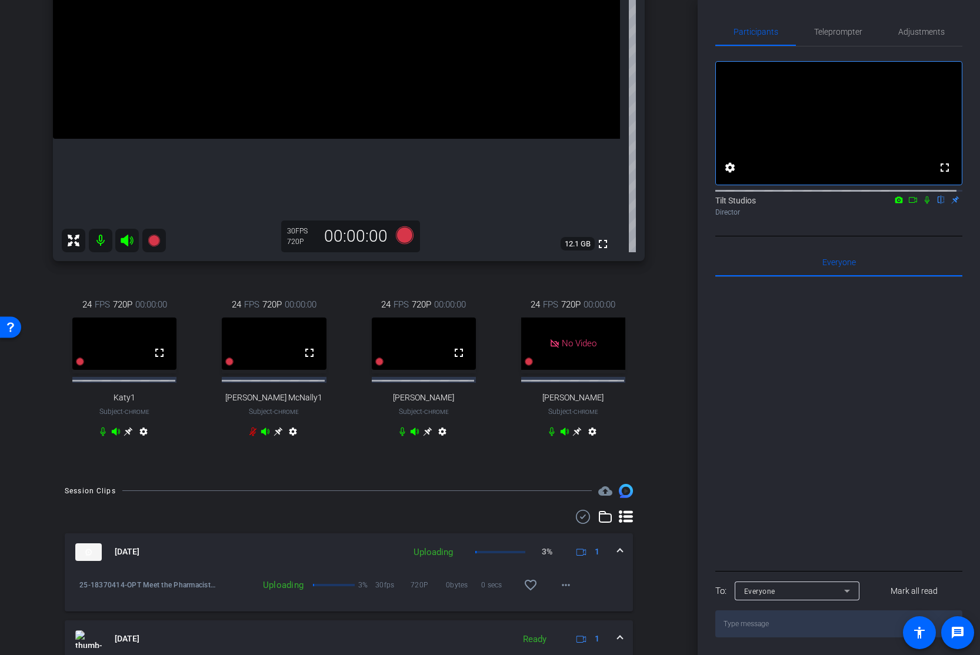
scroll to position [176, 0]
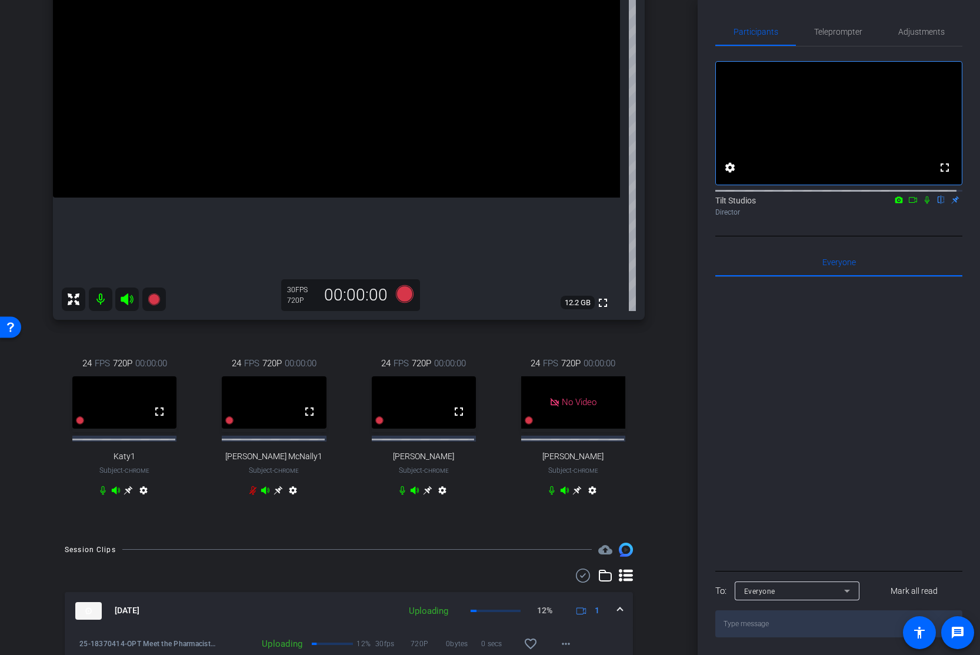
click at [662, 463] on div "kelsey1 iPhone 14 Pro info ROOM ID: 829153263 65% battery_std fullscreen settin…" at bounding box center [348, 202] width 639 height 657
click at [877, 221] on div "Tilt Studios flip Director" at bounding box center [838, 203] width 247 height 36
click at [877, 204] on icon at bounding box center [926, 200] width 9 height 8
click at [643, 451] on div "kelsey1 iPhone 14 Pro info ROOM ID: 829153263 65% battery_std fullscreen settin…" at bounding box center [348, 202] width 639 height 657
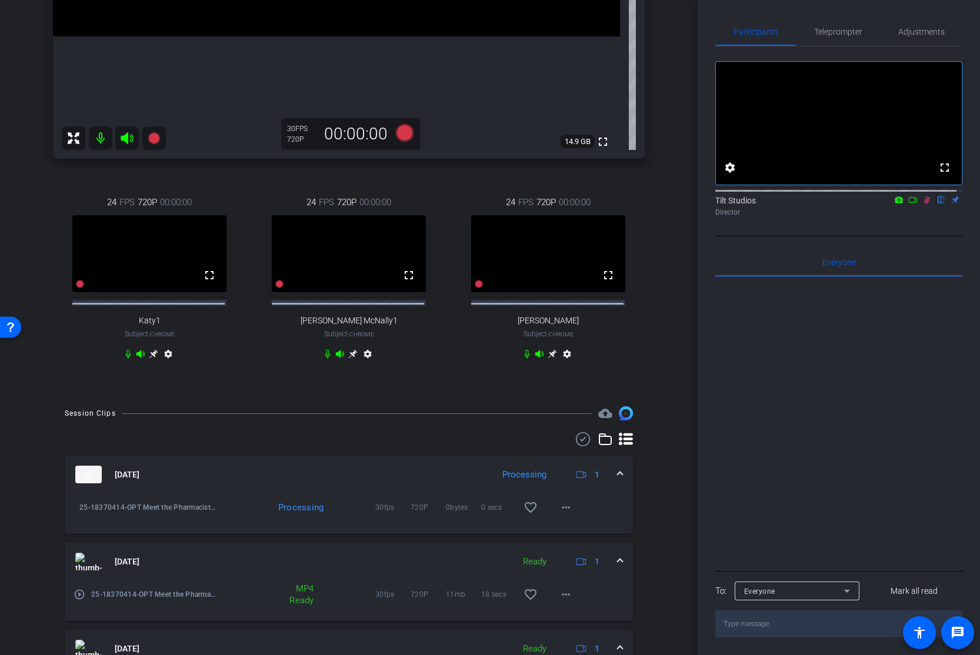
scroll to position [353, 0]
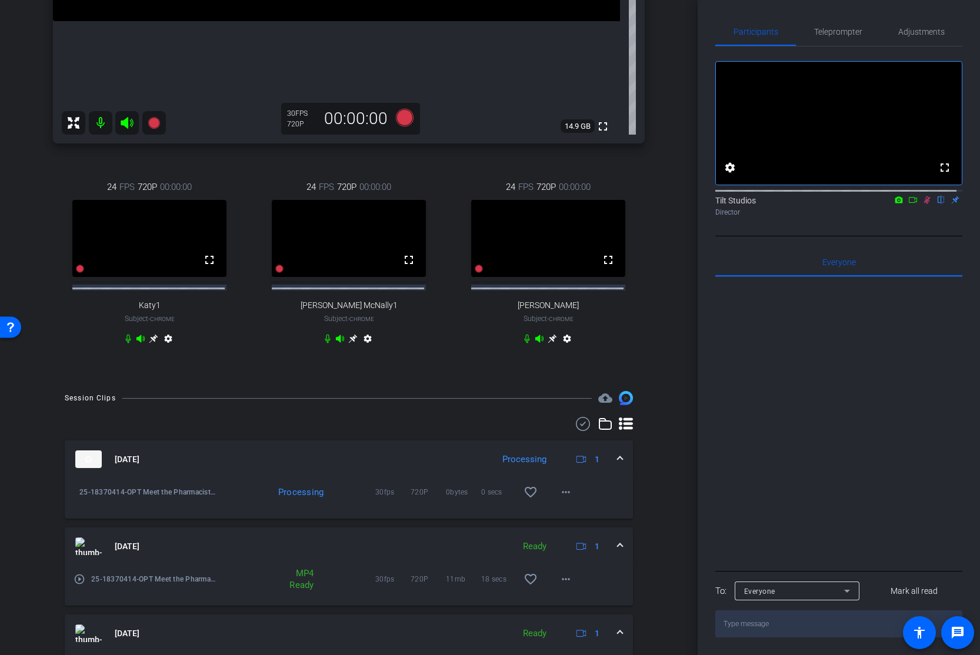
click at [877, 204] on icon at bounding box center [926, 200] width 9 height 8
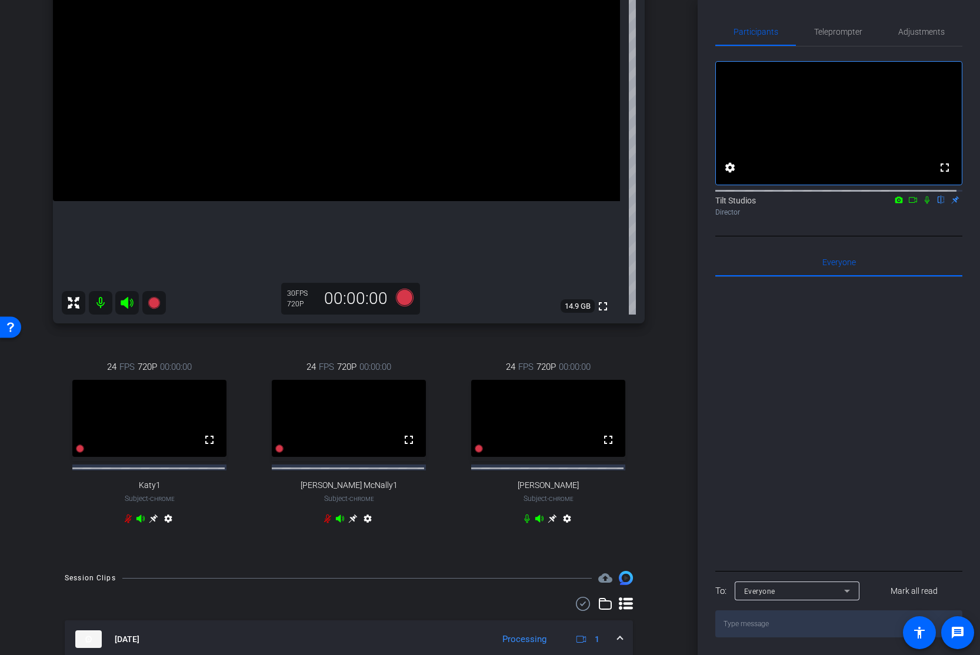
scroll to position [176, 0]
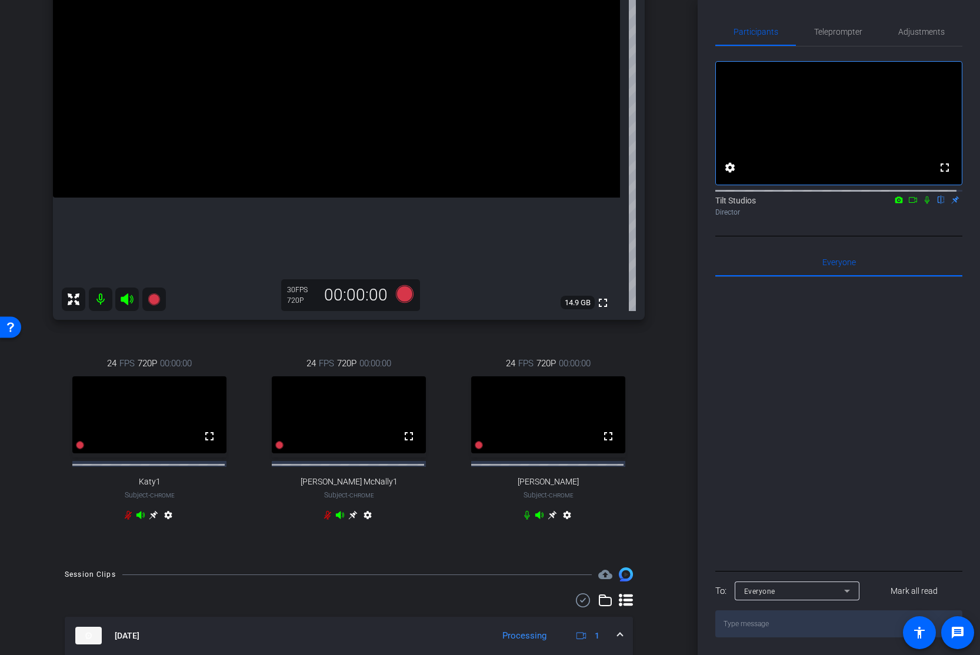
click at [662, 308] on div "arrow_back 25-18370414-OPT Meet the Pharmacists - Capture Session 01 Back to pr…" at bounding box center [349, 151] width 698 height 655
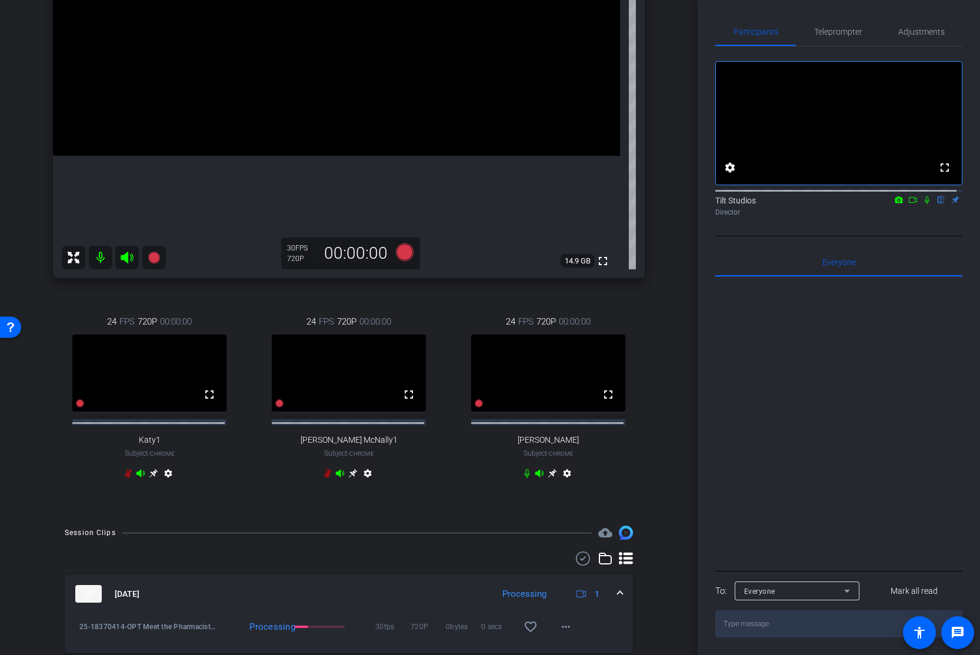
scroll to position [235, 0]
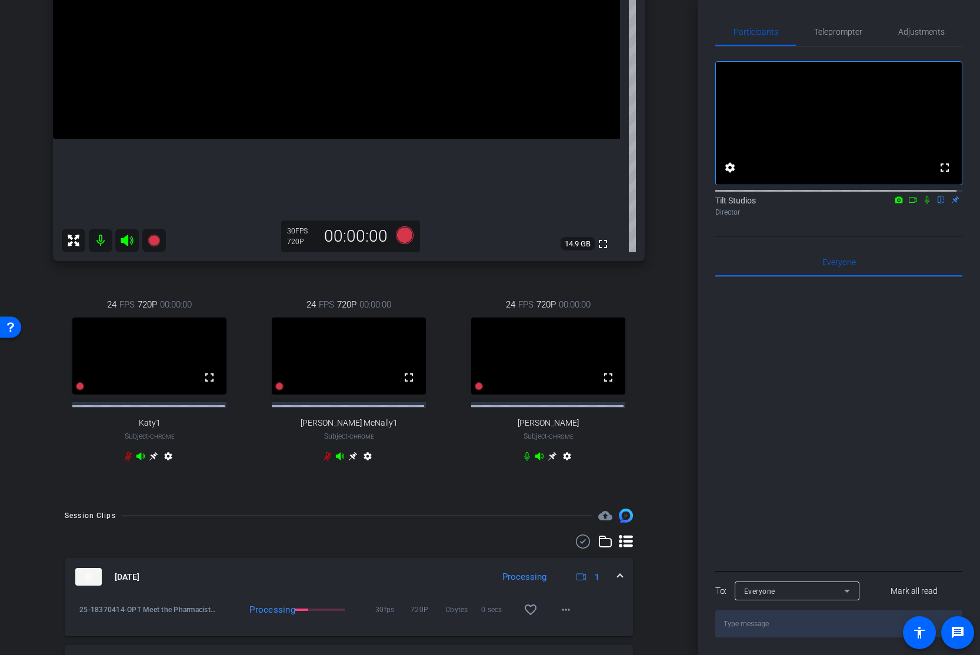
click at [877, 204] on icon at bounding box center [926, 200] width 9 height 8
click at [877, 204] on icon at bounding box center [927, 200] width 6 height 8
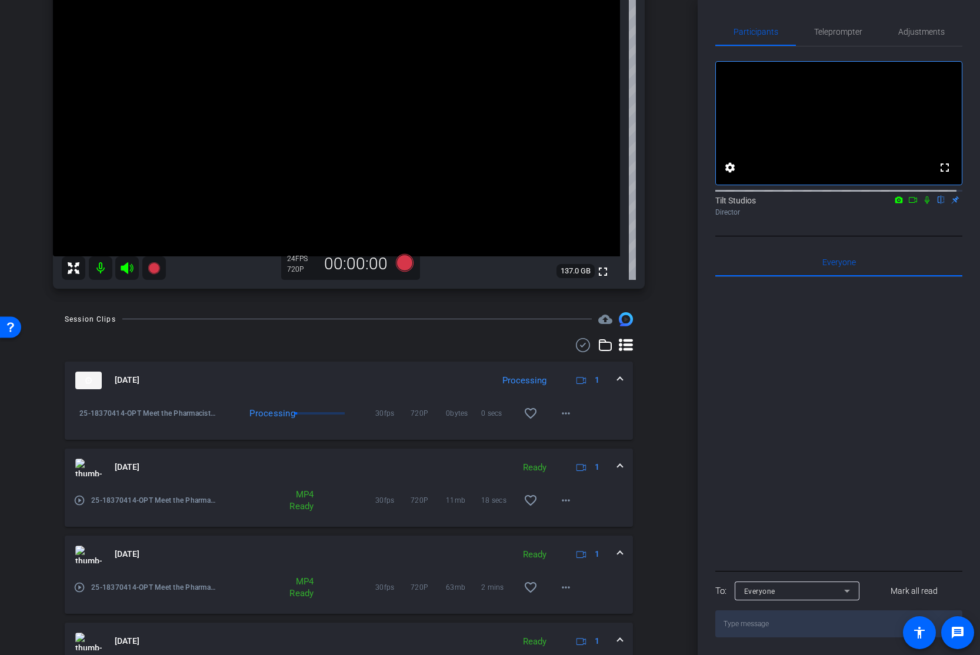
scroll to position [0, 0]
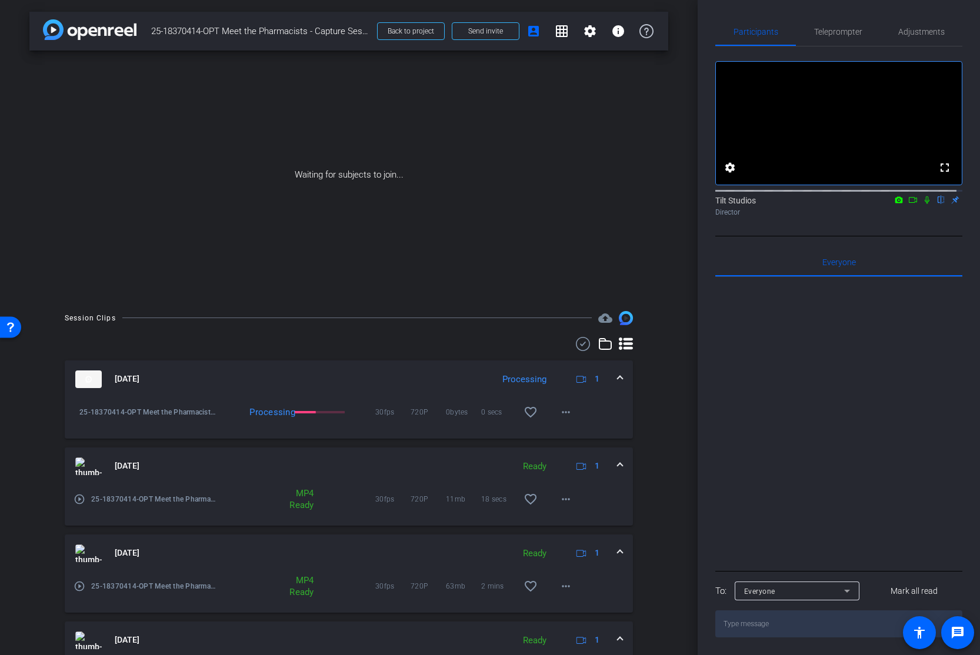
click at [877, 204] on icon at bounding box center [926, 200] width 9 height 8
click at [877, 204] on icon at bounding box center [912, 200] width 9 height 8
click at [81, 411] on mat-icon "play_circle_outline" at bounding box center [80, 412] width 12 height 12
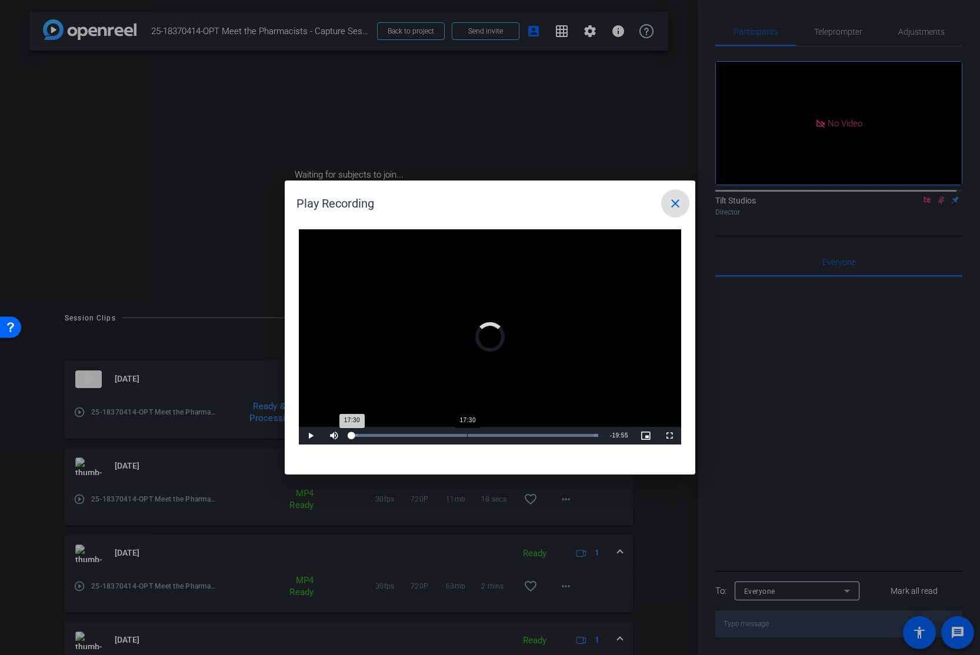
drag, startPoint x: 467, startPoint y: 433, endPoint x: 487, endPoint y: 435, distance: 20.1
click at [467, 432] on div "Loaded : 100.00% 17:30 17:30" at bounding box center [475, 436] width 258 height 18
click at [555, 433] on div "Loaded : 100.00% 30:48 17:30" at bounding box center [475, 436] width 258 height 18
click at [680, 205] on mat-icon "close" at bounding box center [675, 203] width 14 height 14
